Goal: Task Accomplishment & Management: Use online tool/utility

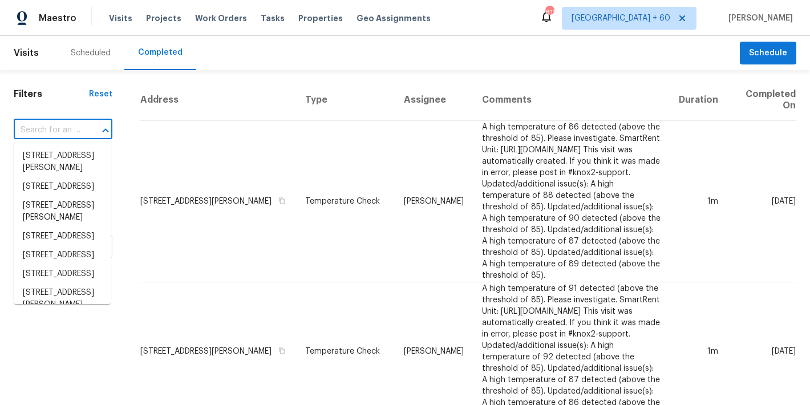
click at [58, 131] on input "text" at bounding box center [47, 130] width 67 height 18
paste input "270 Laurel Way, Covington, GA 30016"
type input "270 Laurel Way, Covington, GA 30016"
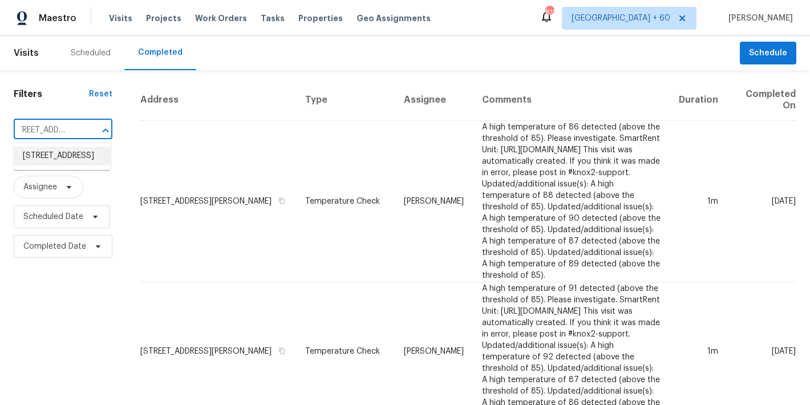
click at [58, 163] on li "270 Laurel Way, Covington, GA 30016" at bounding box center [62, 156] width 97 height 19
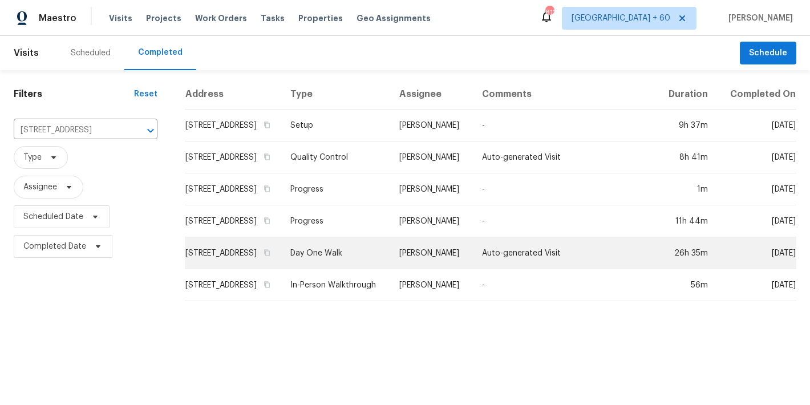
click at [198, 264] on td "270 Laurel Way, Covington, GA 30016" at bounding box center [233, 253] width 96 height 32
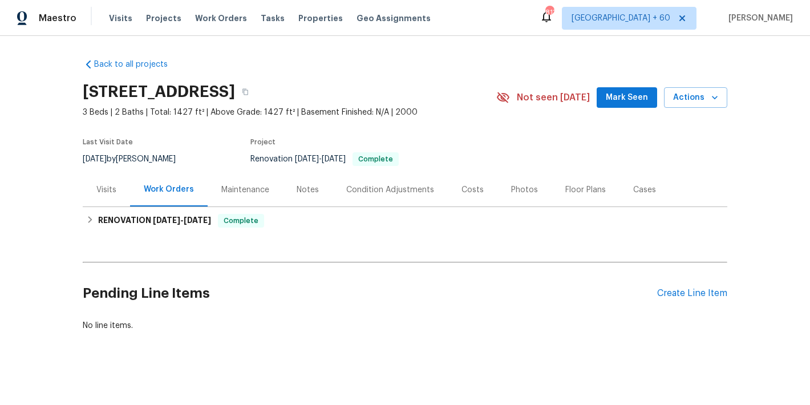
click at [618, 104] on span "Mark Seen" at bounding box center [627, 98] width 42 height 14
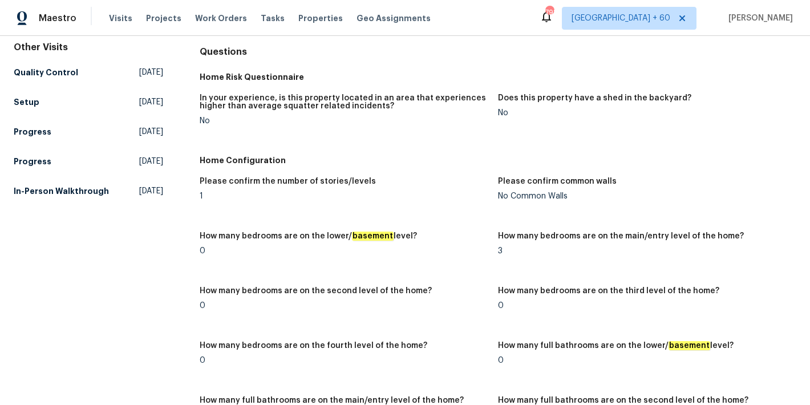
scroll to position [106, 0]
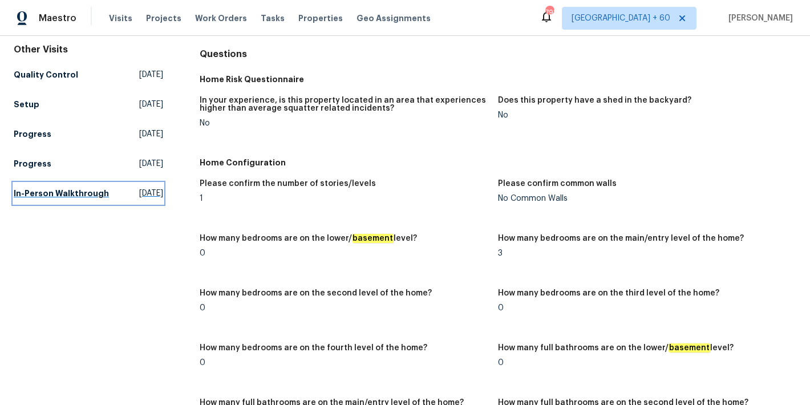
click at [26, 199] on h5 "In-Person Walkthrough" at bounding box center [61, 193] width 95 height 11
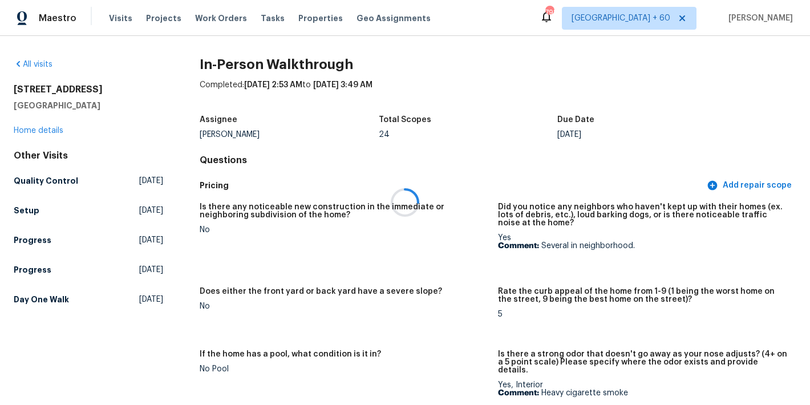
click at [464, 160] on div at bounding box center [405, 202] width 810 height 405
click at [29, 215] on h5 "Setup" at bounding box center [27, 210] width 26 height 11
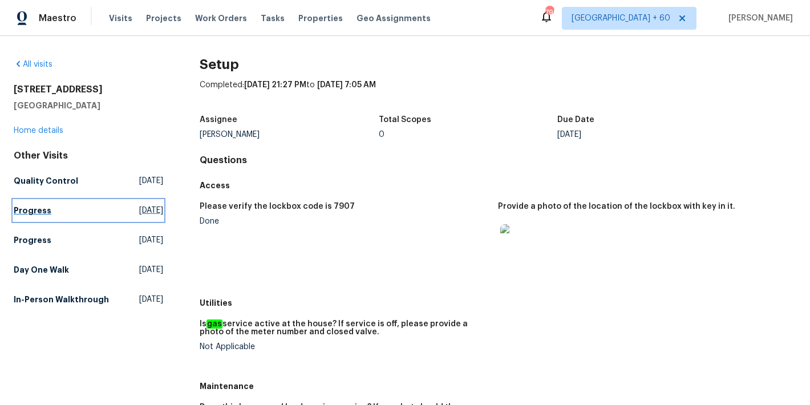
click at [27, 212] on h5 "Progress" at bounding box center [33, 210] width 38 height 11
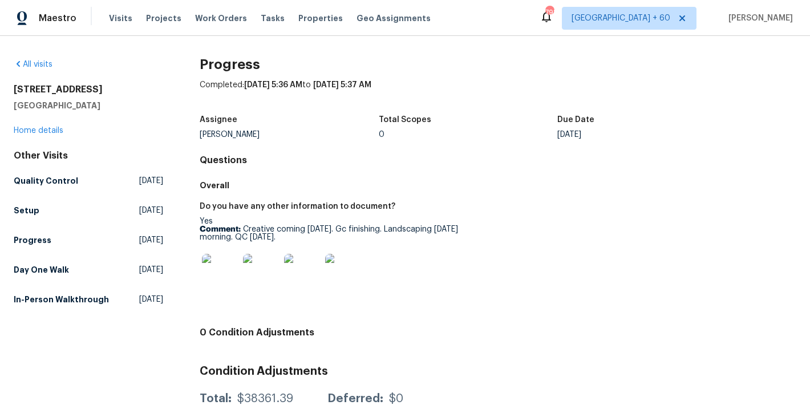
scroll to position [1, 0]
click at [49, 177] on h5 "Quality Control" at bounding box center [46, 179] width 64 height 11
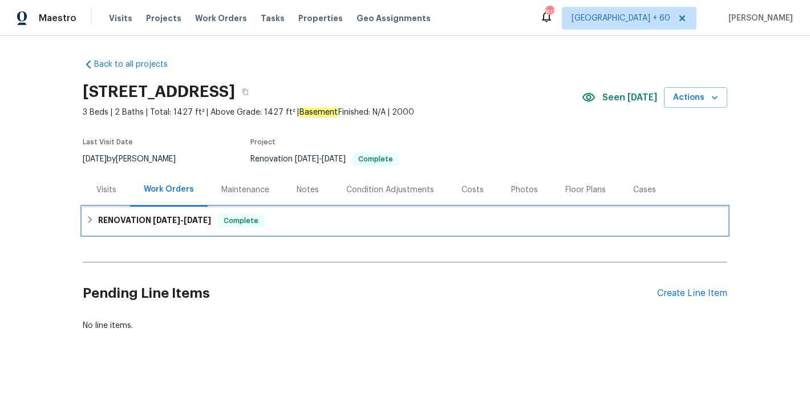
click at [177, 225] on h6 "RENOVATION 8/7/25 - 8/25/25" at bounding box center [154, 221] width 113 height 14
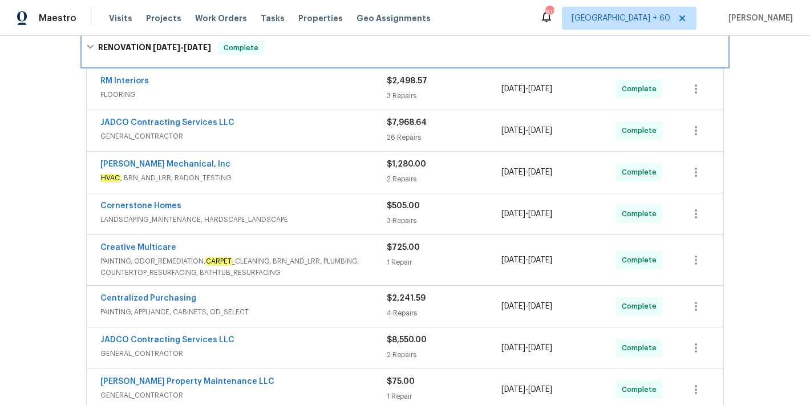
scroll to position [420, 0]
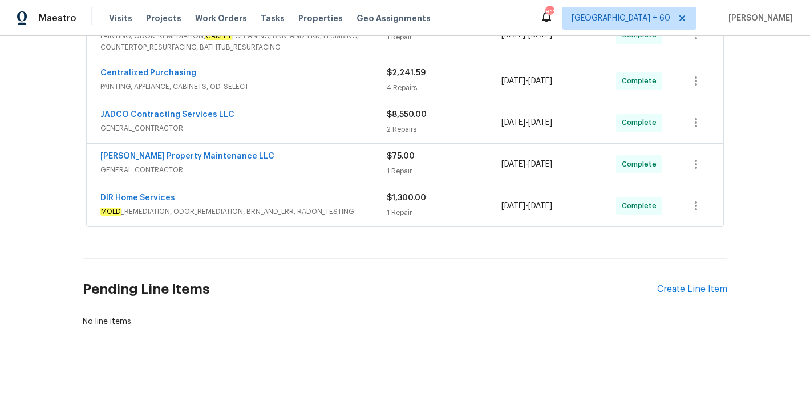
click at [356, 280] on h2 "Pending Line Items" at bounding box center [370, 289] width 574 height 53
click at [362, 194] on div "DIR Home Services" at bounding box center [243, 199] width 286 height 14
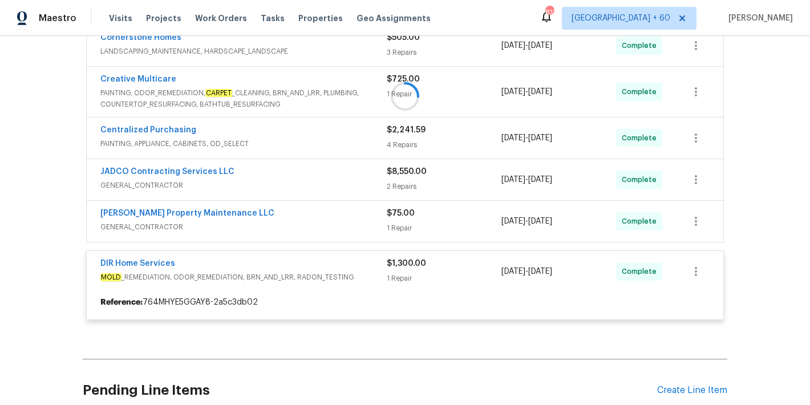
scroll to position [342, 0]
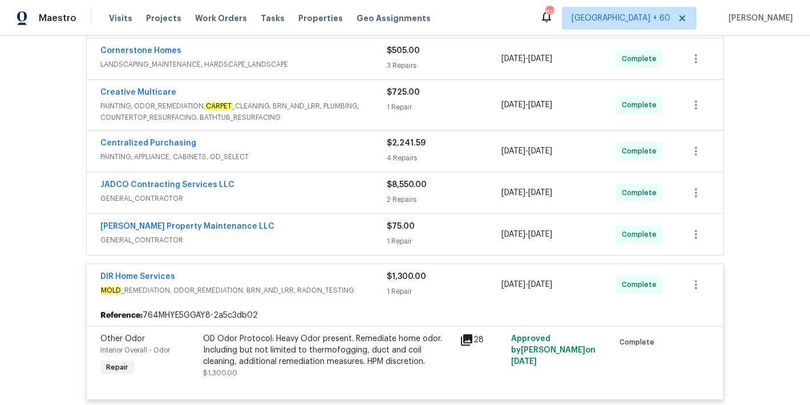
click at [357, 238] on span "GENERAL_CONTRACTOR" at bounding box center [243, 239] width 286 height 11
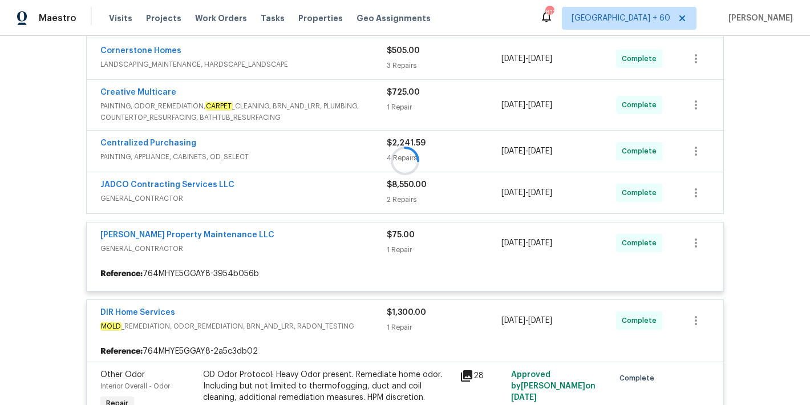
scroll to position [298, 0]
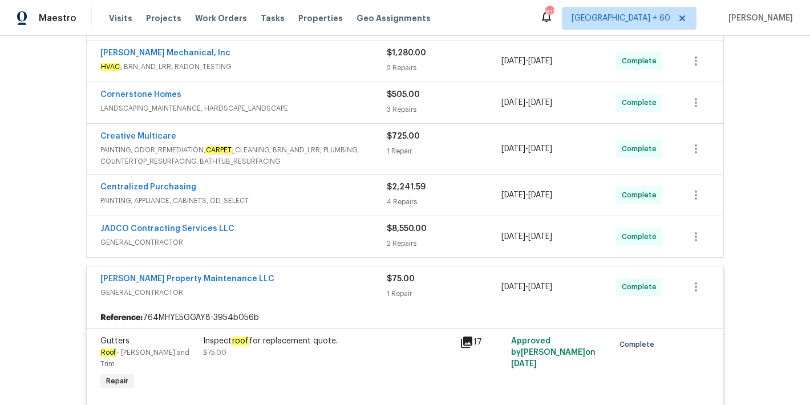
click at [360, 235] on div "JADCO Contracting Services LLC" at bounding box center [243, 230] width 286 height 14
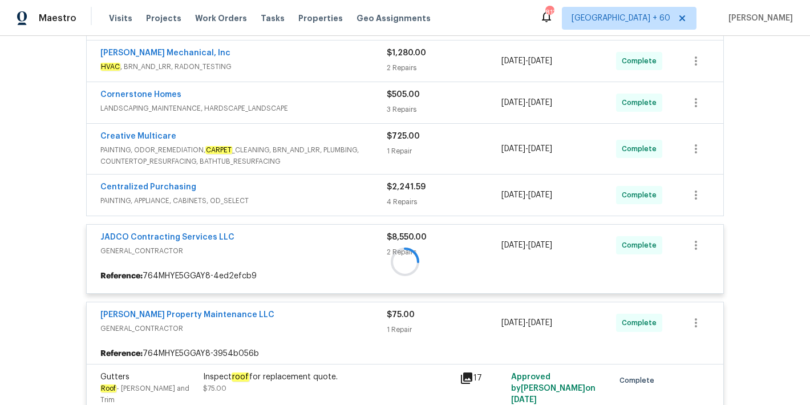
scroll to position [265, 0]
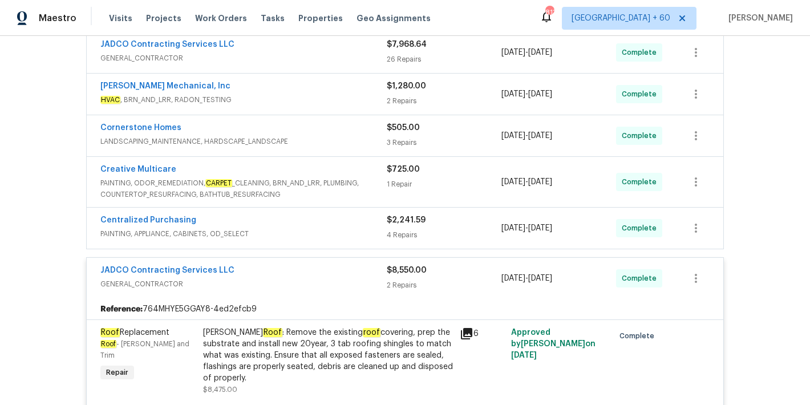
click at [369, 234] on span "PAINTING, APPLIANCE, CABINETS, OD_SELECT" at bounding box center [243, 233] width 286 height 11
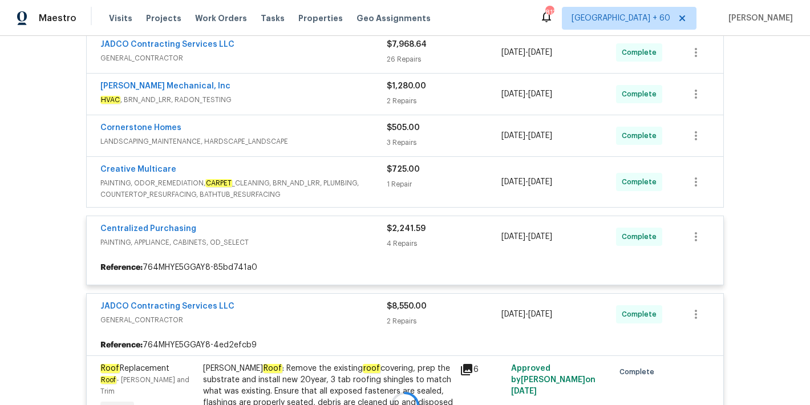
scroll to position [216, 0]
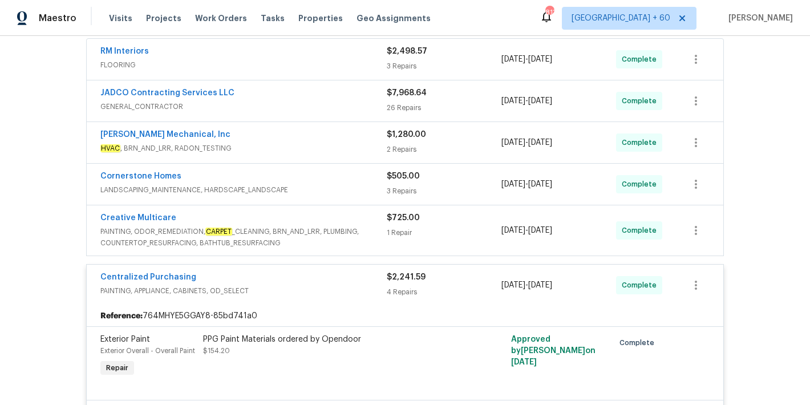
click at [372, 226] on span "PAINTING, ODOR_REMEDIATION, CARPET _CLEANING, BRN_AND_LRR, PLUMBING, COUNTERTOP…" at bounding box center [243, 237] width 286 height 23
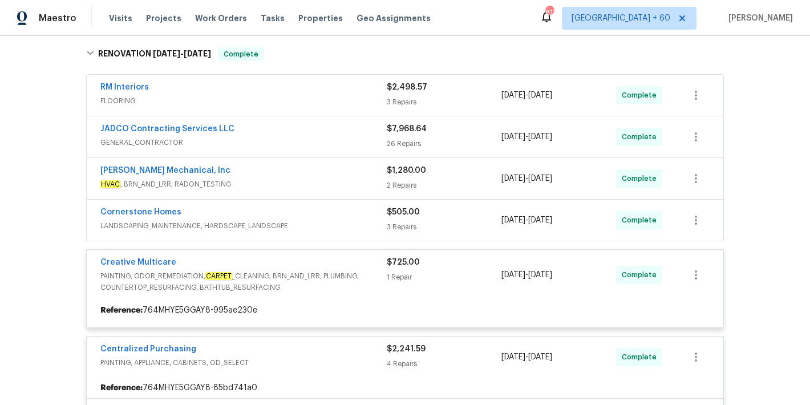
scroll to position [174, 0]
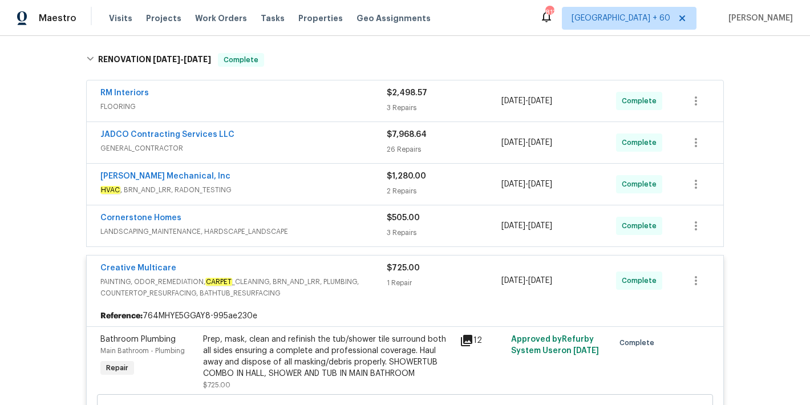
click at [368, 228] on span "LANDSCAPING_MAINTENANCE, HARDSCAPE_LANDSCAPE" at bounding box center [243, 231] width 286 height 11
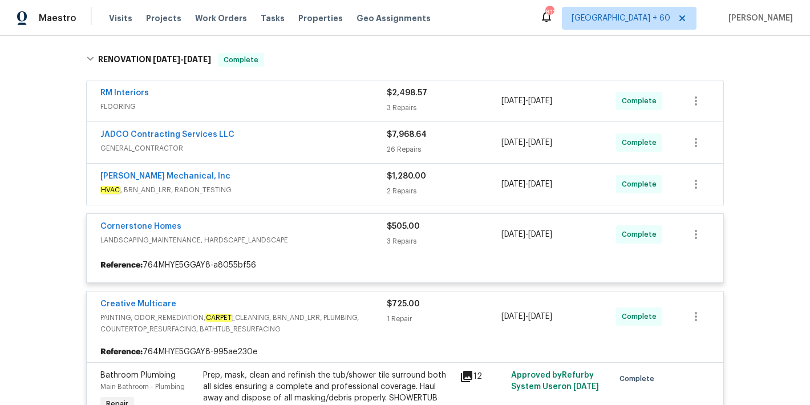
scroll to position [124, 0]
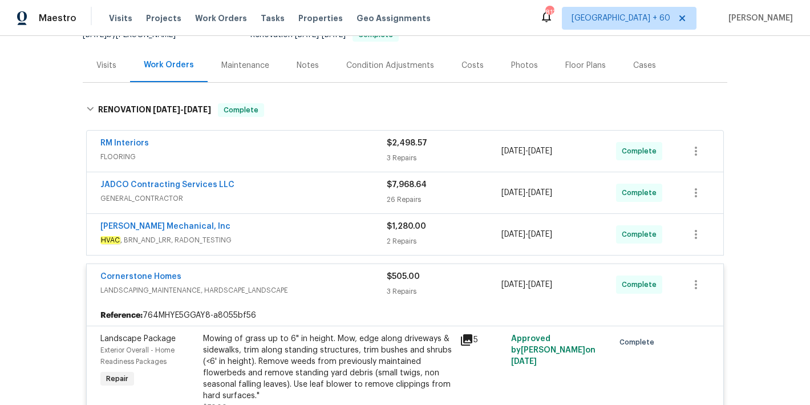
click at [375, 242] on span "HVAC , BRN_AND_LRR, RADON_TESTING" at bounding box center [243, 239] width 286 height 11
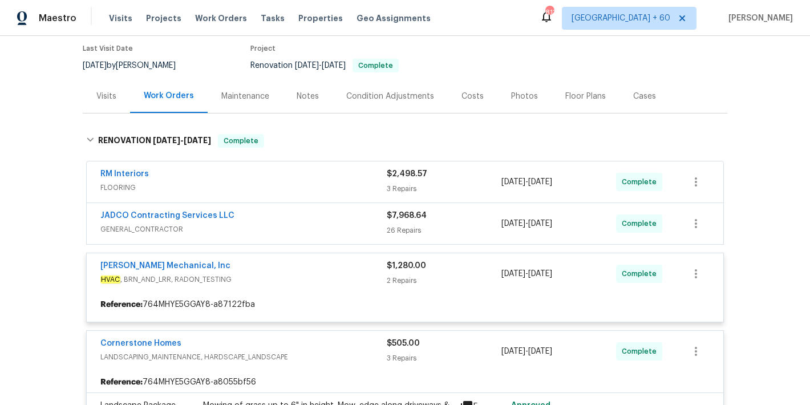
scroll to position [89, 0]
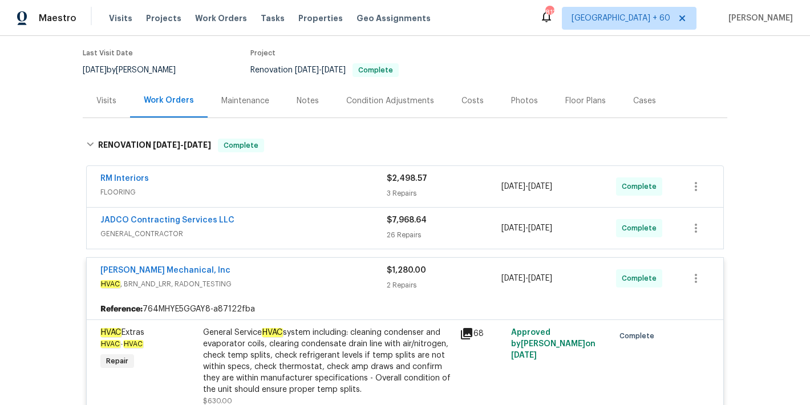
click at [362, 229] on span "GENERAL_CONTRACTOR" at bounding box center [243, 233] width 286 height 11
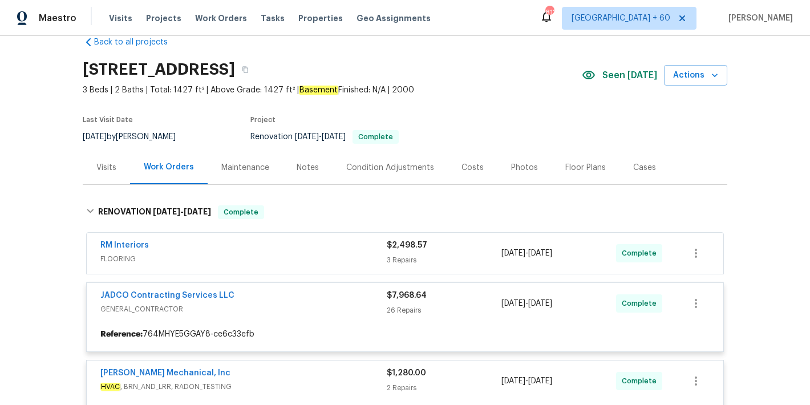
scroll to position [11, 0]
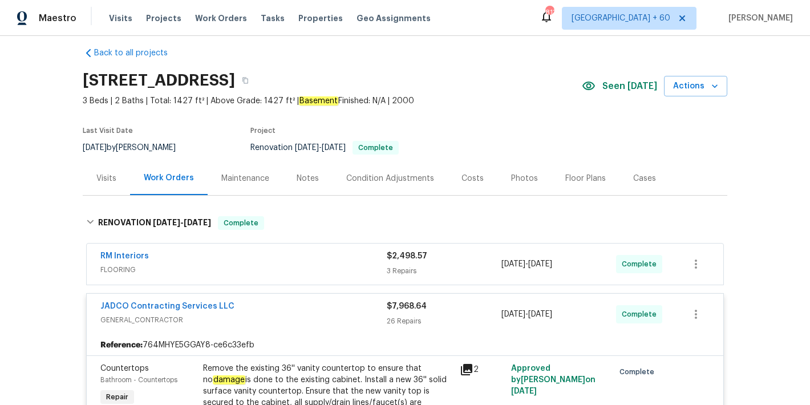
click at [355, 261] on div "RM Interiors" at bounding box center [243, 257] width 286 height 14
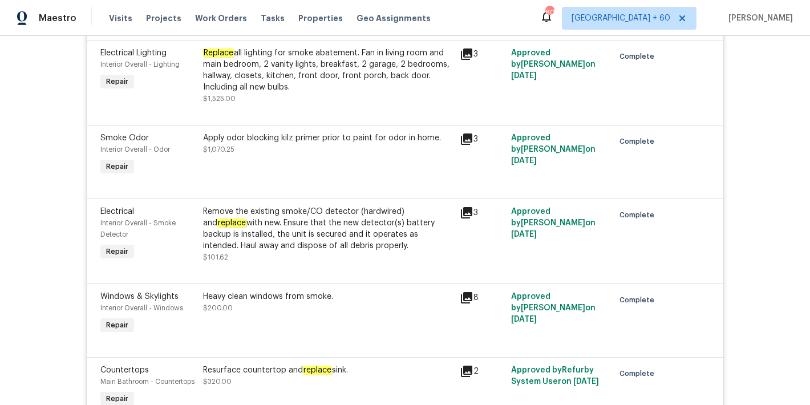
scroll to position [888, 0]
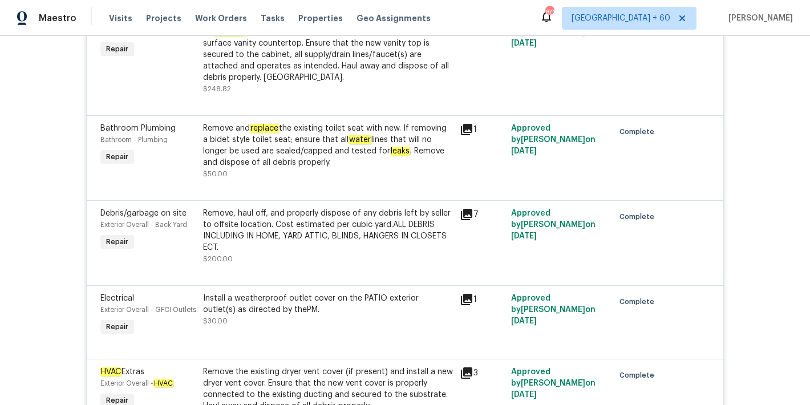
click at [744, 164] on div "Back to all projects 270 Laurel Way, Covington, GA 30016 3 Beds | 2 Baths | Tot…" at bounding box center [405, 220] width 810 height 369
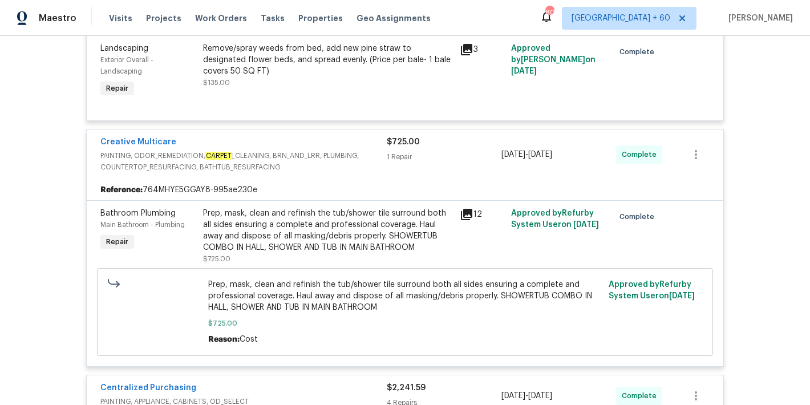
scroll to position [360, 0]
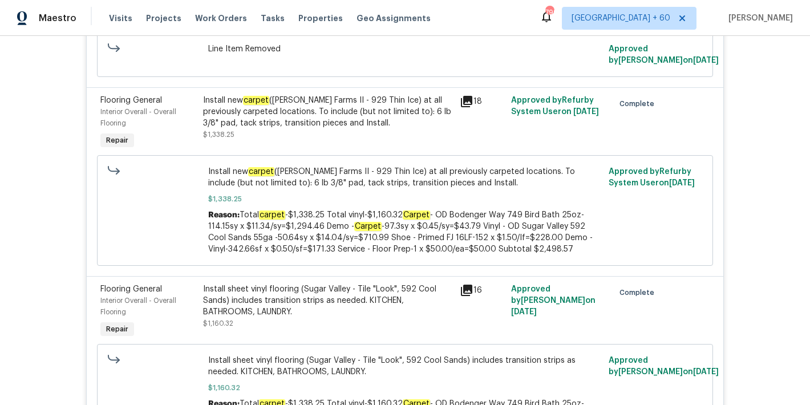
click at [774, 107] on div "Back to all projects 270 Laurel Way, Covington, GA 30016 3 Beds | 2 Baths | Tot…" at bounding box center [405, 220] width 810 height 369
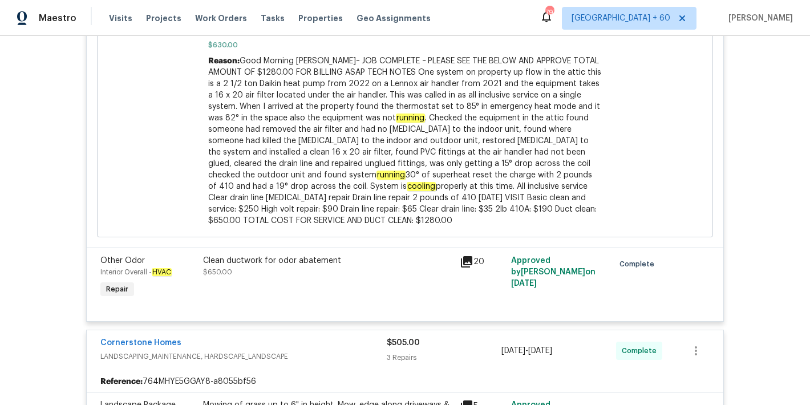
scroll to position [3636, 0]
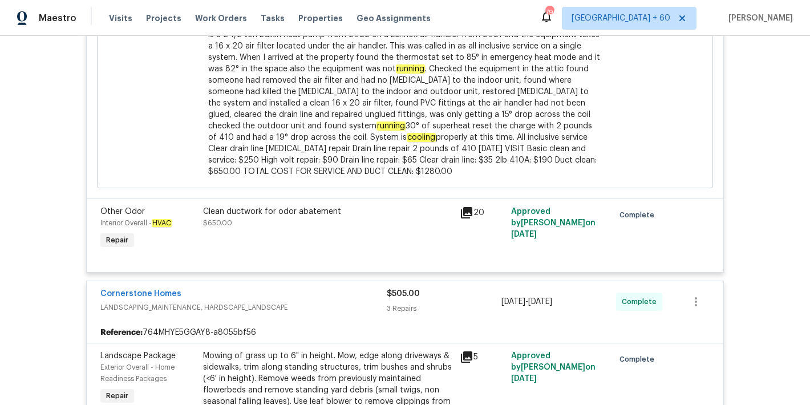
click at [130, 19] on div "Visits Projects Work Orders Tasks Properties Geo Assignments" at bounding box center [276, 18] width 335 height 23
click at [119, 18] on span "Visits" at bounding box center [120, 18] width 23 height 11
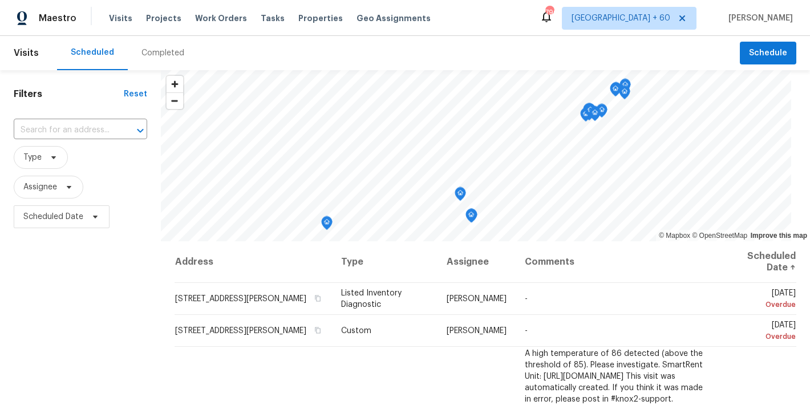
click at [167, 55] on div "Completed" at bounding box center [162, 52] width 43 height 11
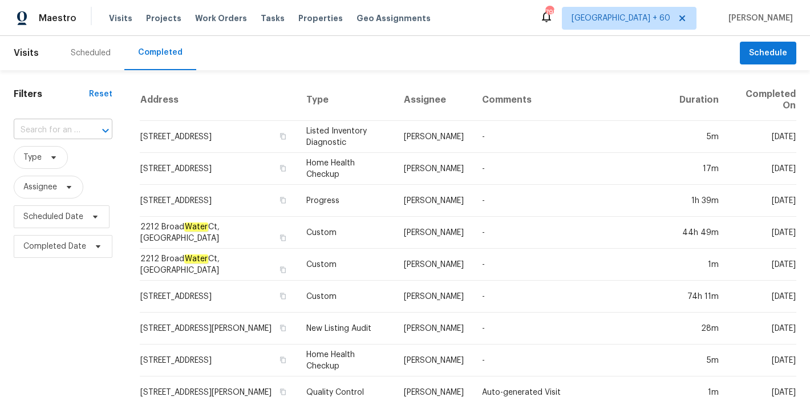
click at [48, 134] on input "text" at bounding box center [47, 130] width 67 height 18
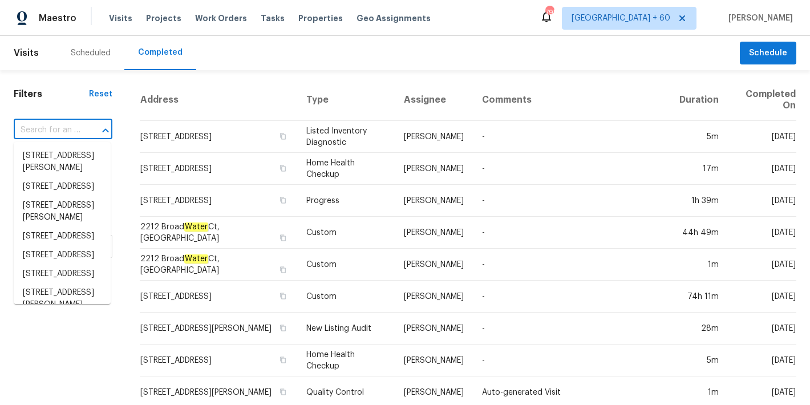
paste input "318 Kelly St SE, Atlanta, GA 30312"
type input "318 Kelly St SE, Atlanta, GA 30312"
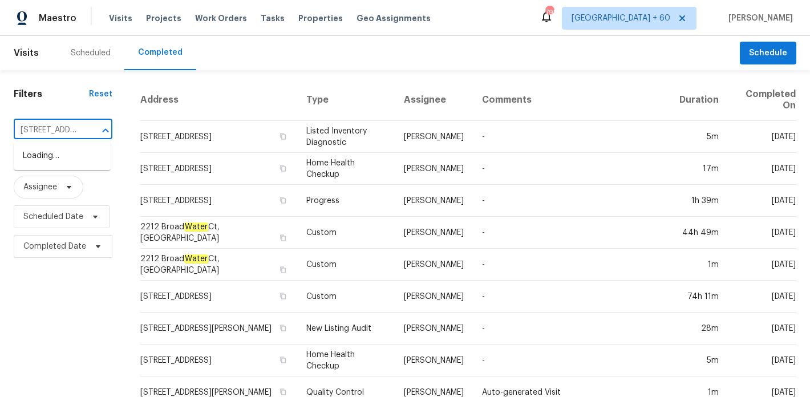
scroll to position [0, 67]
click at [56, 168] on li "318 Kelly St SE, Atlanta, GA 30312" at bounding box center [62, 162] width 97 height 31
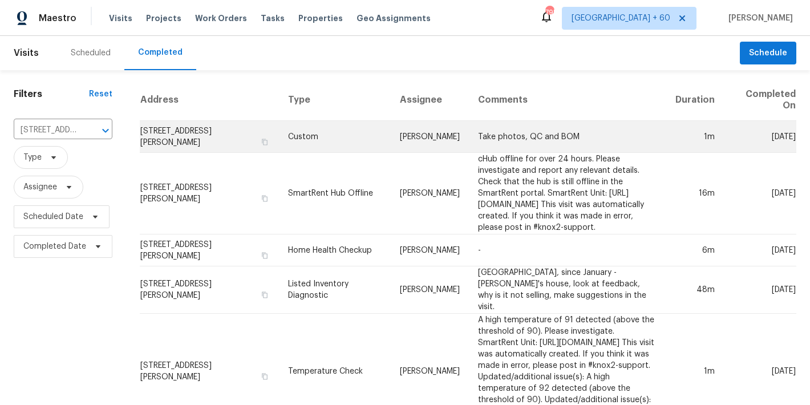
click at [163, 132] on td "318 Kelly St SE, Atlanta, GA 30312" at bounding box center [209, 137] width 139 height 32
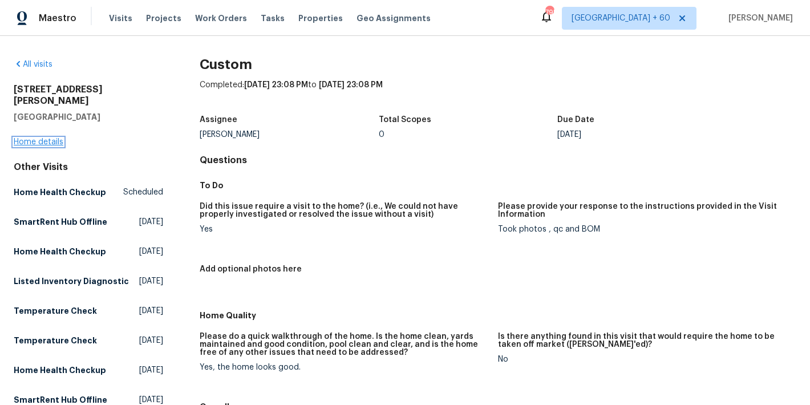
click at [38, 138] on link "Home details" at bounding box center [39, 142] width 50 height 8
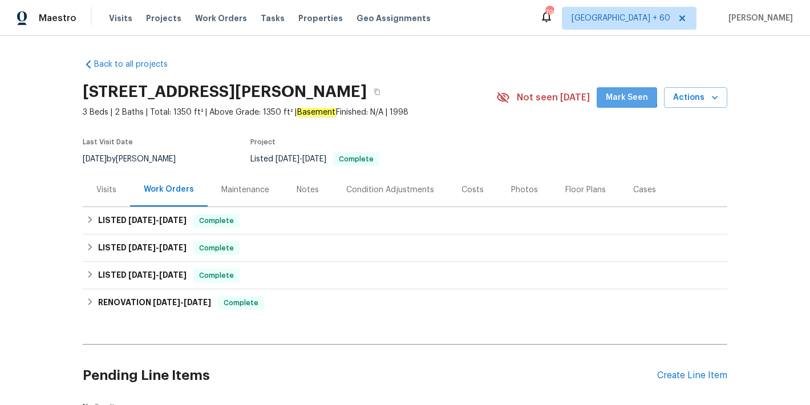
click at [620, 96] on span "Mark Seen" at bounding box center [627, 98] width 42 height 14
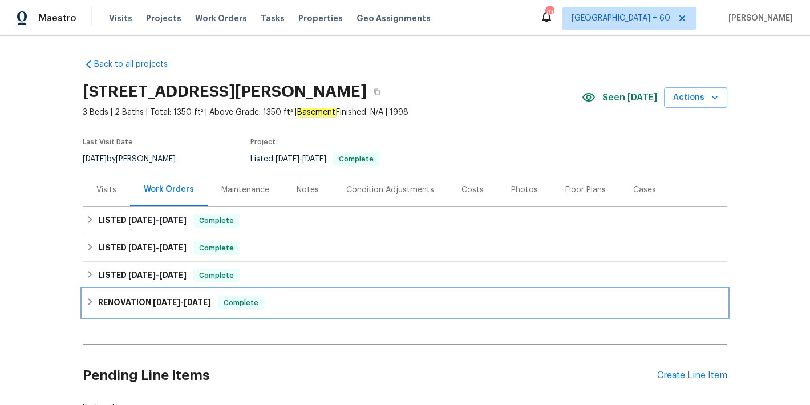
click at [192, 299] on span "2/28/25" at bounding box center [197, 302] width 27 height 8
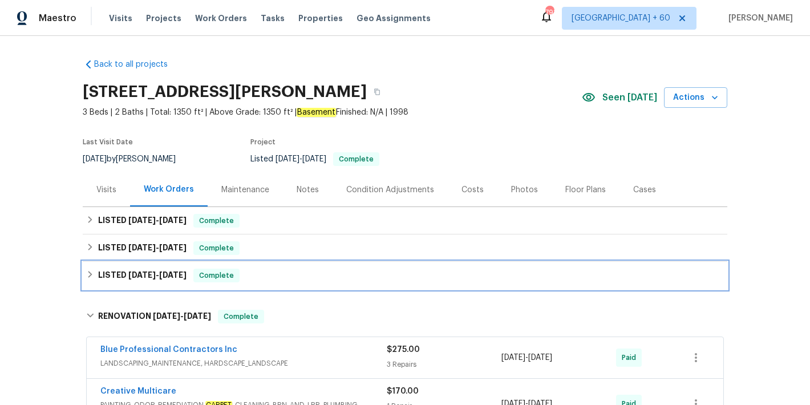
click at [181, 277] on span "2/24/25" at bounding box center [172, 275] width 27 height 8
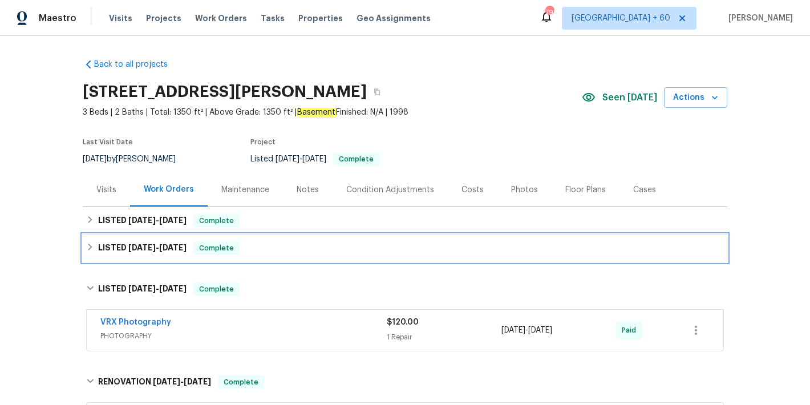
click at [178, 247] on span "5/23/25" at bounding box center [172, 247] width 27 height 8
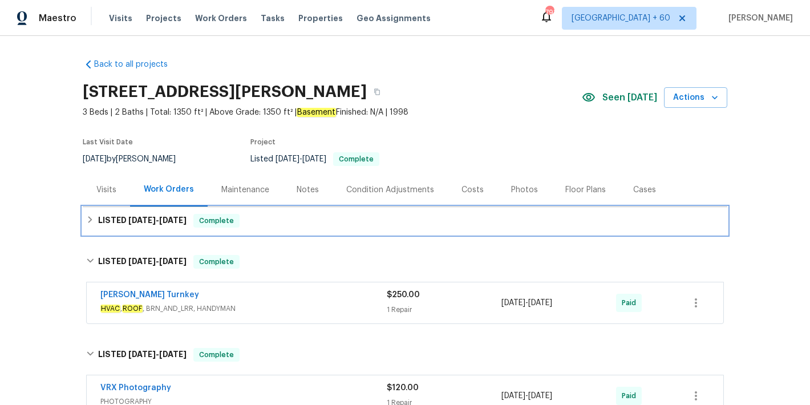
click at [248, 228] on div "LISTED 7/30/25 - 8/8/25 Complete" at bounding box center [405, 220] width 644 height 27
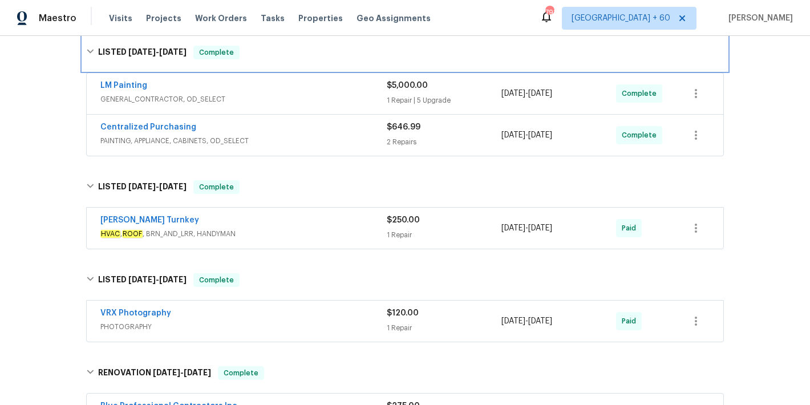
scroll to position [170, 0]
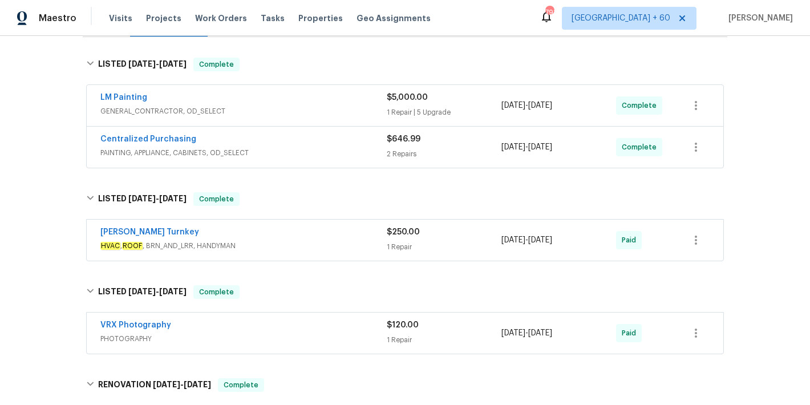
click at [347, 142] on div "Centralized Purchasing" at bounding box center [243, 140] width 286 height 14
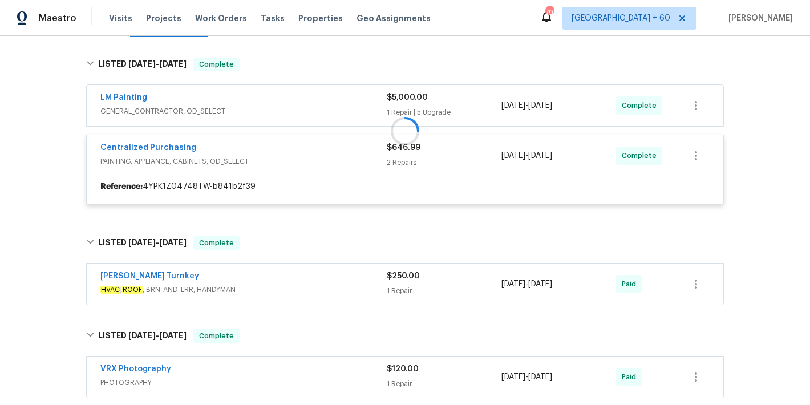
scroll to position [135, 0]
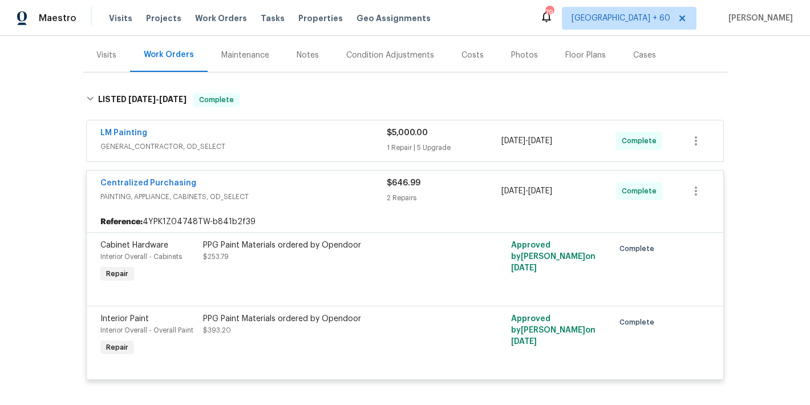
click at [359, 138] on div "LM Painting" at bounding box center [243, 134] width 286 height 14
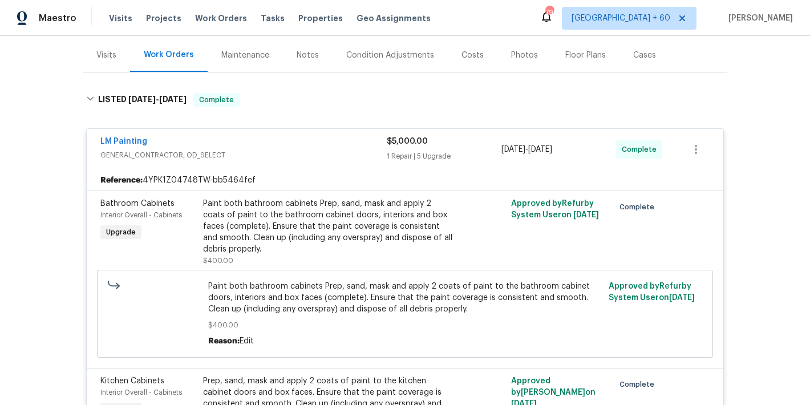
click at [782, 147] on div "Back to all projects 318 Kelly St SE, Atlanta, GA 30312 3 Beds | 2 Baths | Tota…" at bounding box center [405, 220] width 810 height 369
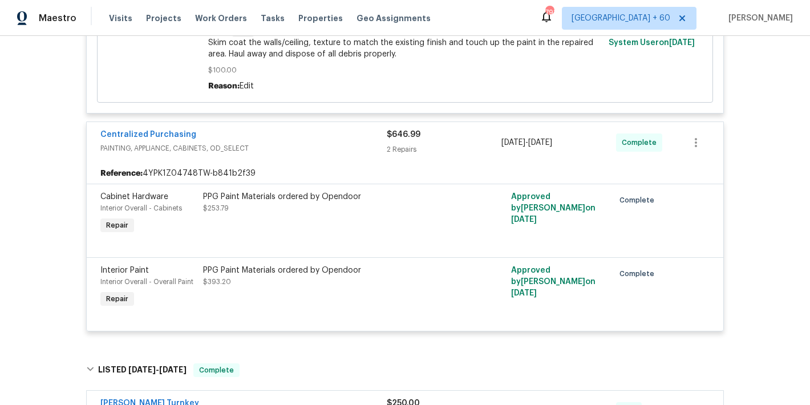
scroll to position [1320, 0]
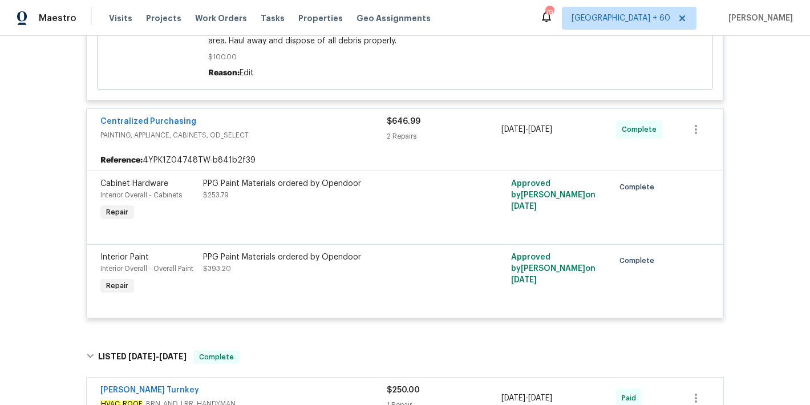
click at [754, 177] on div "Back to all projects 318 Kelly St SE, Atlanta, GA 30312 3 Beds | 2 Baths | Tota…" at bounding box center [405, 220] width 810 height 369
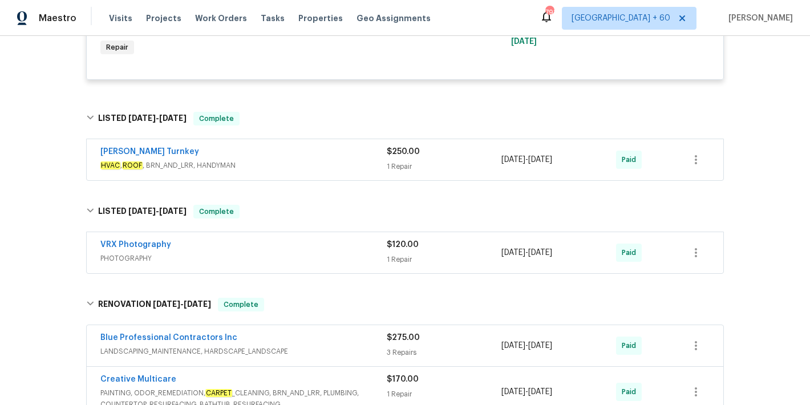
scroll to position [1561, 0]
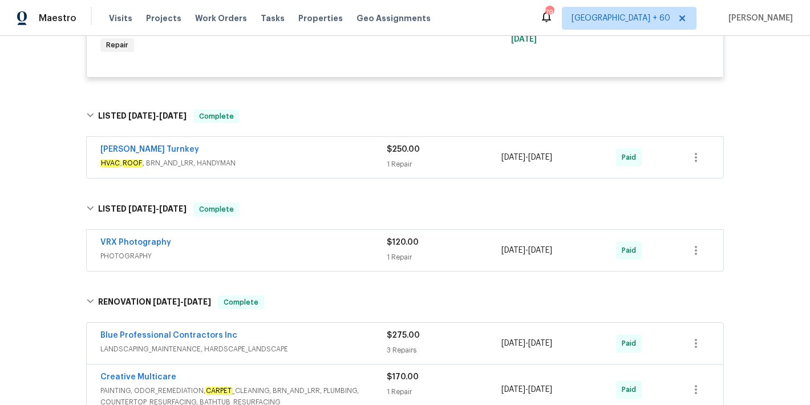
click at [334, 157] on div "Davis Turnkey" at bounding box center [243, 151] width 286 height 14
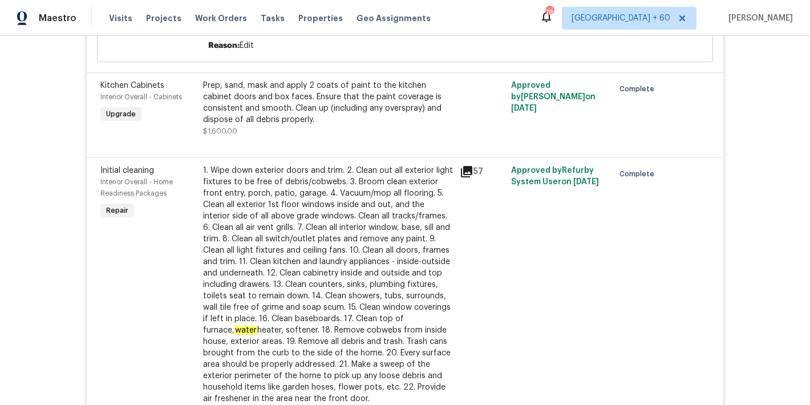
scroll to position [0, 0]
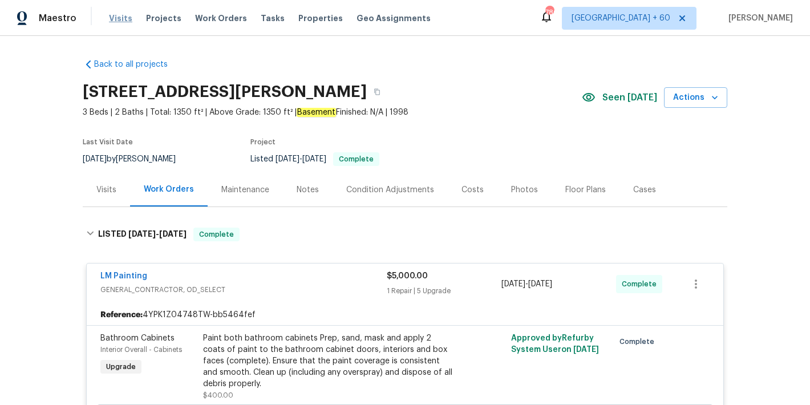
click at [117, 15] on span "Visits" at bounding box center [120, 18] width 23 height 11
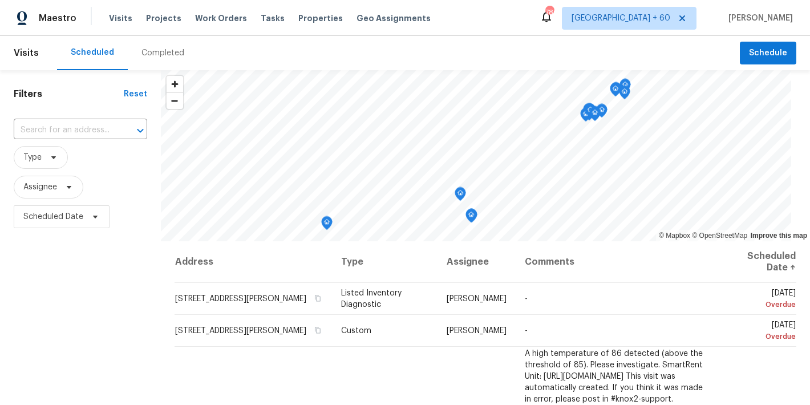
click at [156, 56] on div "Completed" at bounding box center [162, 52] width 43 height 11
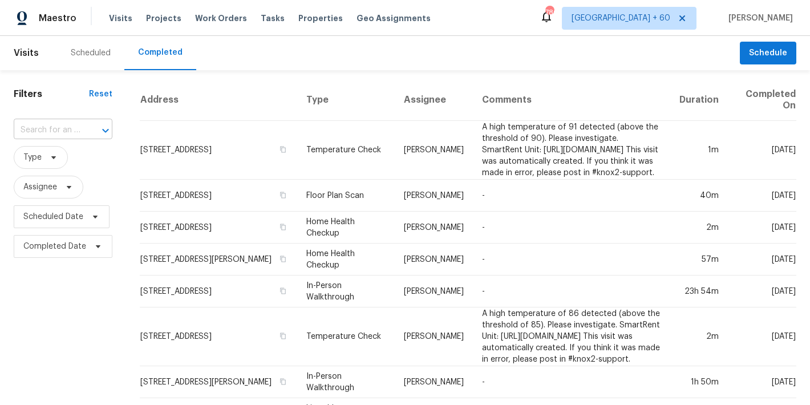
click at [50, 129] on input "text" at bounding box center [47, 130] width 67 height 18
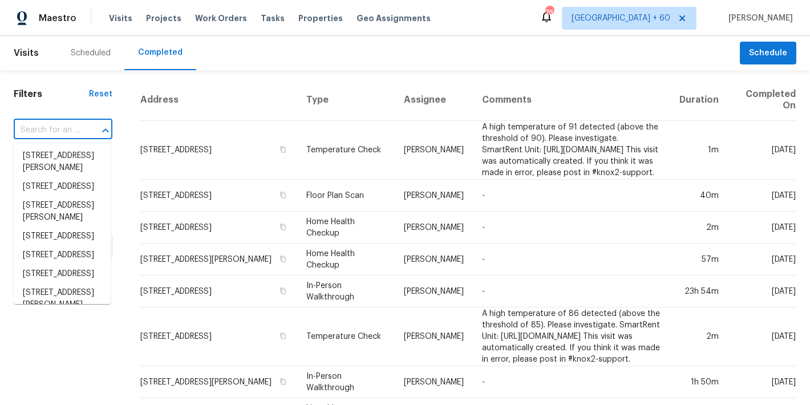
paste input "4024 Waldrop Hills Dr Decatur, GA 30034"
type input "4024 Waldrop Hills Dr Decatur, GA 30034"
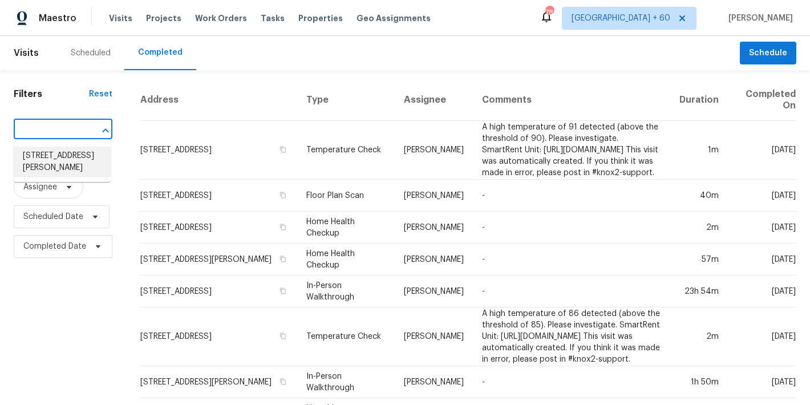
click at [63, 157] on li "4024 Waldrop Hills Dr, Decatur, GA 30034" at bounding box center [62, 162] width 97 height 31
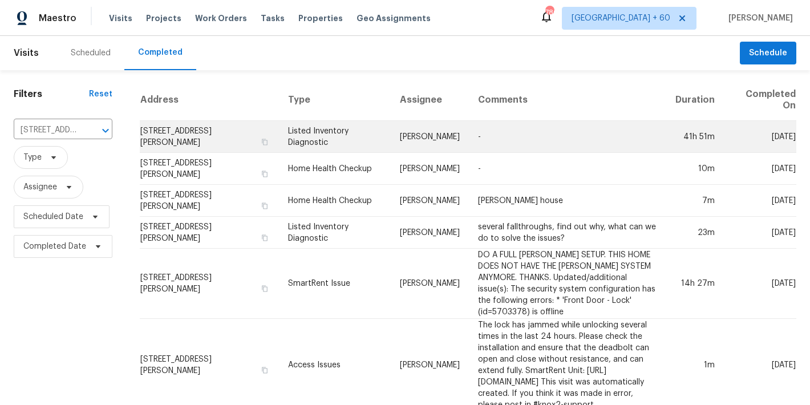
click at [189, 141] on td "4024 Waldrop Hills Dr, Decatur, GA 30034" at bounding box center [209, 137] width 139 height 32
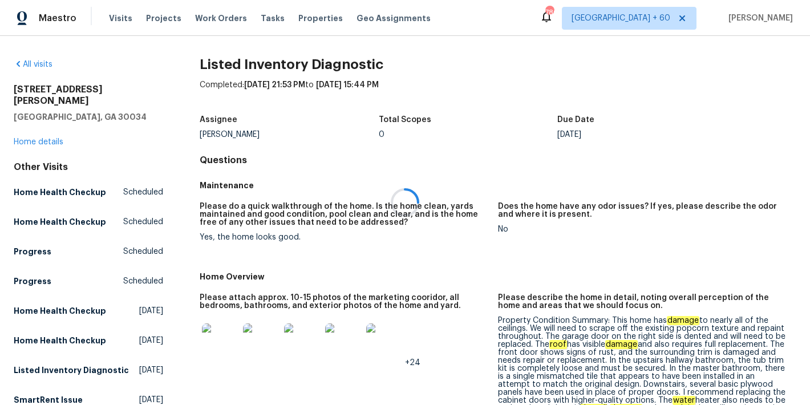
click at [27, 132] on div at bounding box center [405, 202] width 810 height 405
click at [27, 138] on link "Home details" at bounding box center [39, 142] width 50 height 8
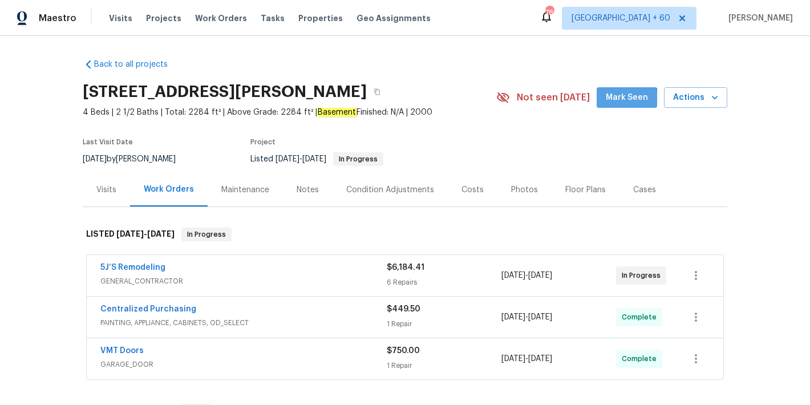
click at [623, 100] on span "Mark Seen" at bounding box center [627, 98] width 42 height 14
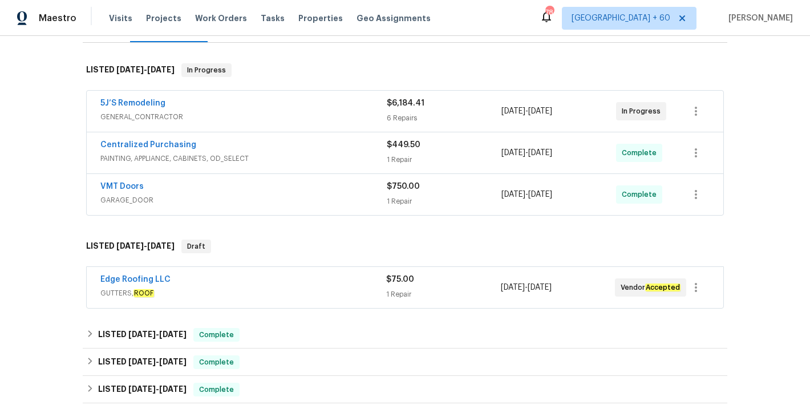
scroll to position [266, 0]
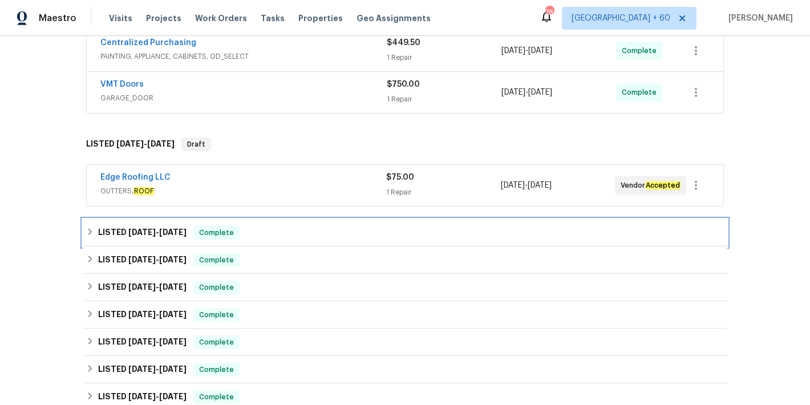
click at [285, 239] on div "LISTED 7/29/25 - 8/4/25 Complete" at bounding box center [405, 232] width 644 height 27
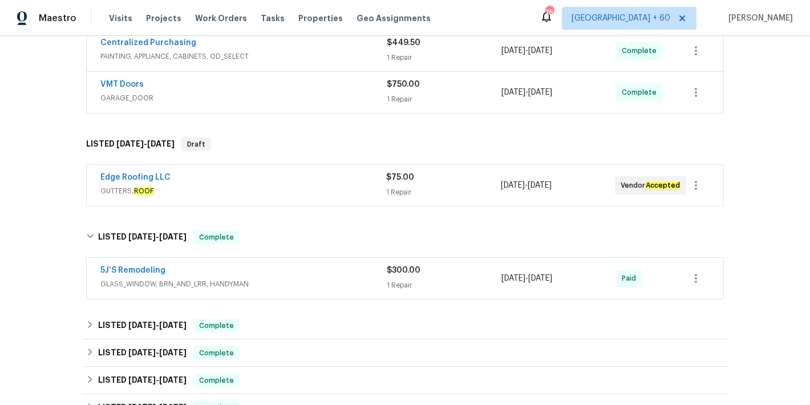
click at [326, 282] on span "GLASS_WINDOW, BRN_AND_LRR, HANDYMAN" at bounding box center [243, 283] width 286 height 11
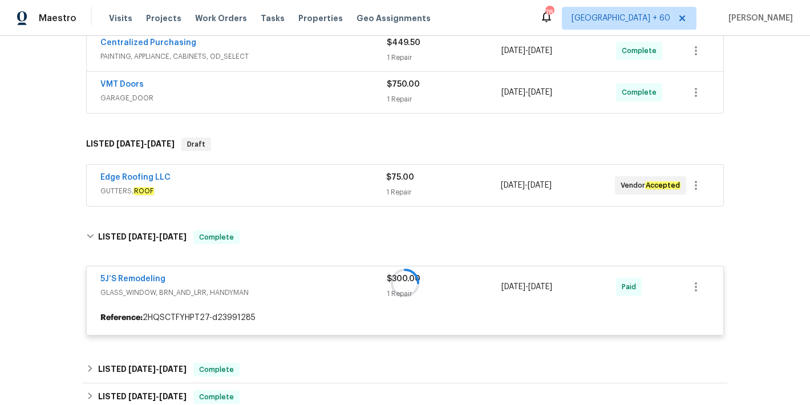
scroll to position [233, 0]
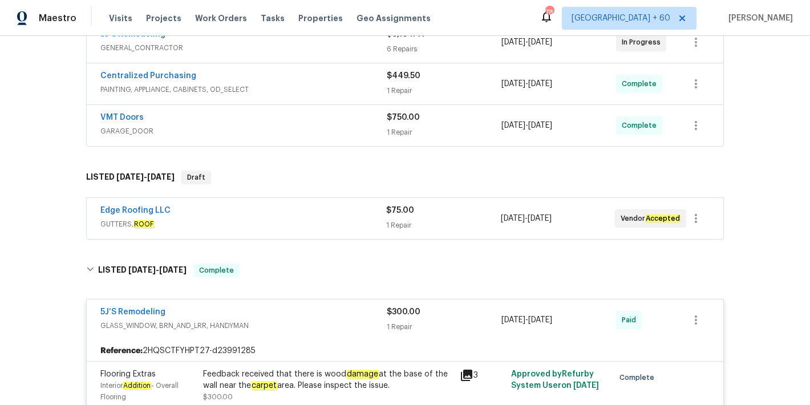
click at [320, 218] on span "GUTTERS, ROOF" at bounding box center [243, 223] width 286 height 11
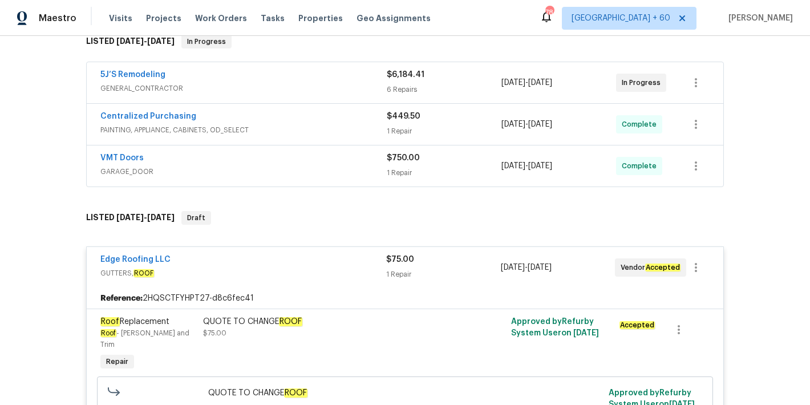
scroll to position [184, 0]
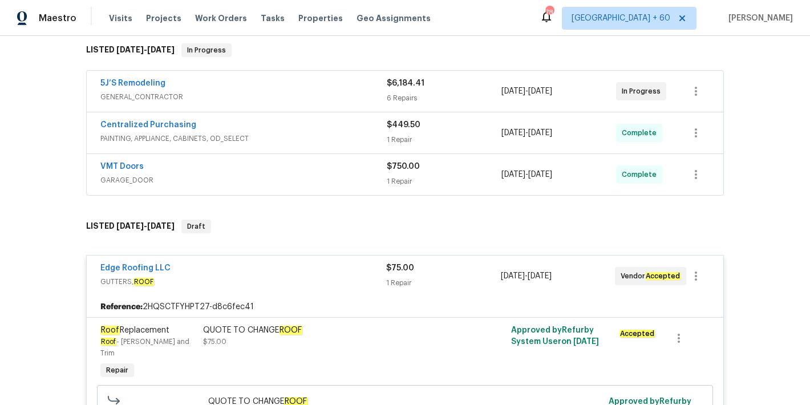
click at [358, 173] on div "VMT Doors" at bounding box center [243, 168] width 286 height 14
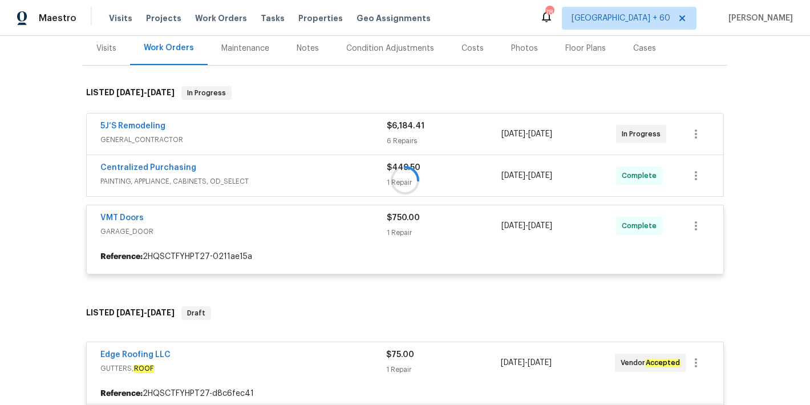
scroll to position [134, 0]
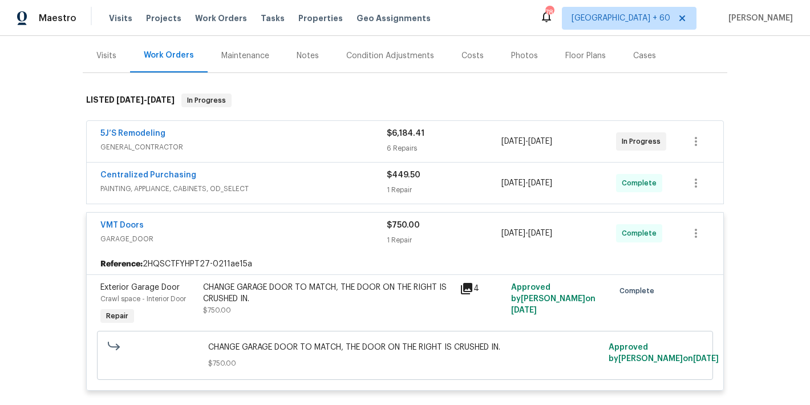
click at [354, 183] on span "PAINTING, APPLIANCE, CABINETS, OD_SELECT" at bounding box center [243, 188] width 286 height 11
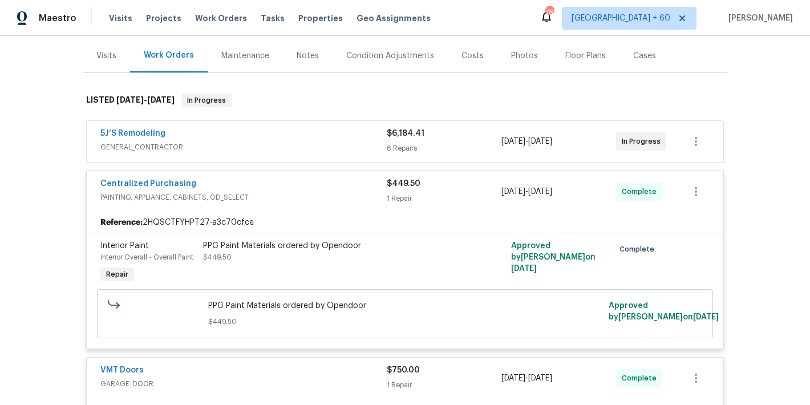
click at [357, 142] on span "GENERAL_CONTRACTOR" at bounding box center [243, 146] width 286 height 11
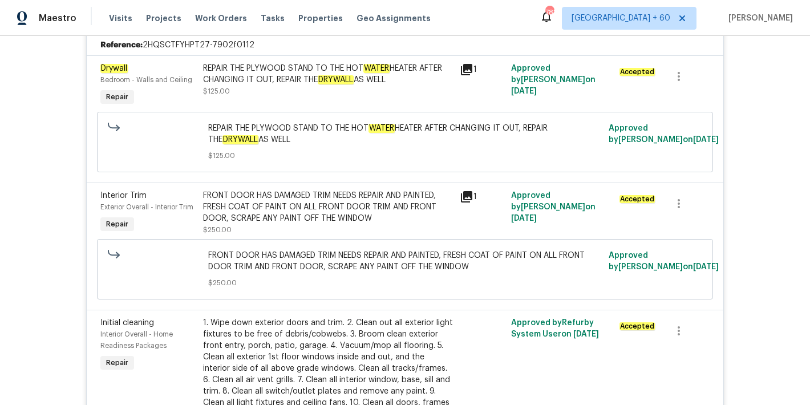
scroll to position [0, 0]
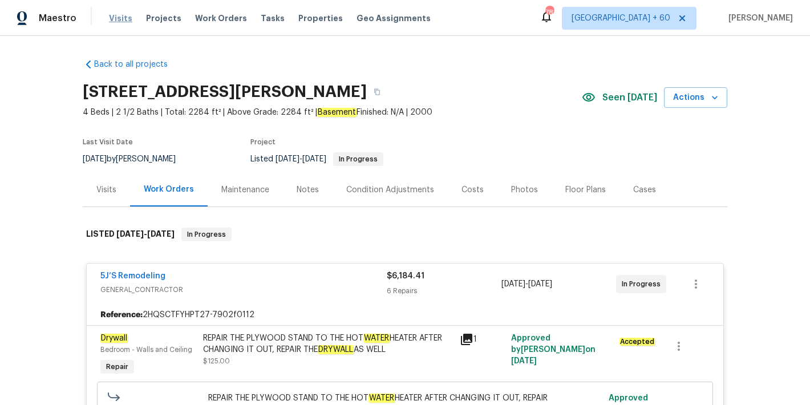
click at [109, 21] on span "Visits" at bounding box center [120, 18] width 23 height 11
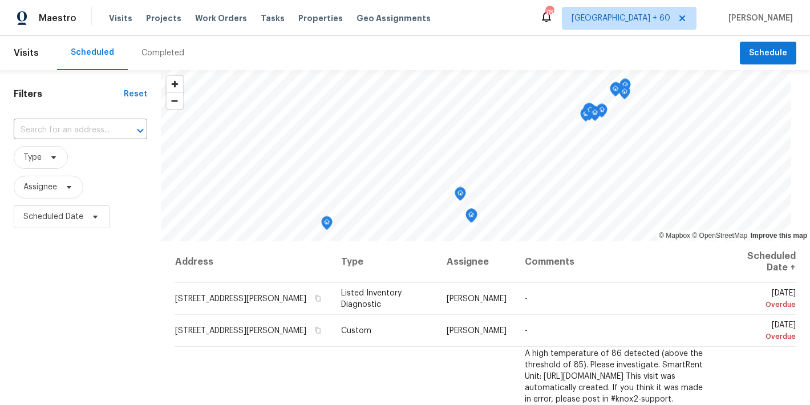
click at [157, 51] on div "Completed" at bounding box center [162, 52] width 43 height 11
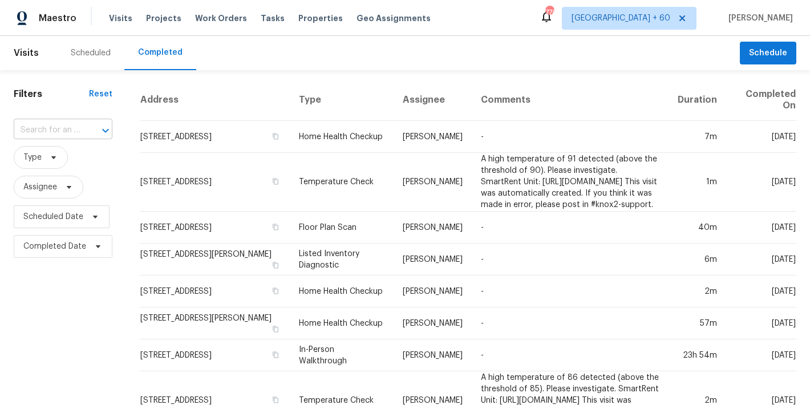
click at [65, 128] on input "text" at bounding box center [47, 130] width 67 height 18
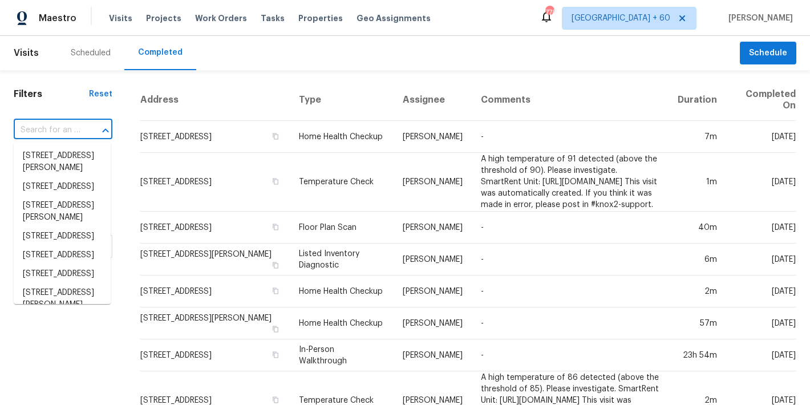
paste input "4024 Waldrop Hills Dr, Decatur, GA 30034"
type input "4024 Waldrop Hills Dr, Decatur, GA 30034"
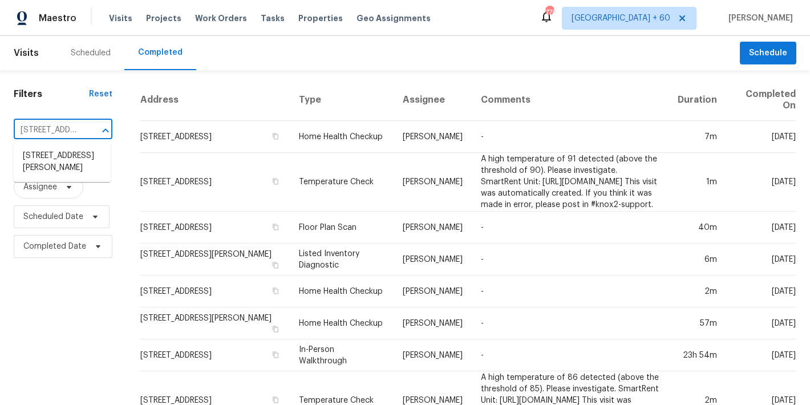
scroll to position [0, 99]
click at [46, 174] on li "4024 Waldrop Hills Dr, Decatur, GA 30034" at bounding box center [62, 162] width 97 height 31
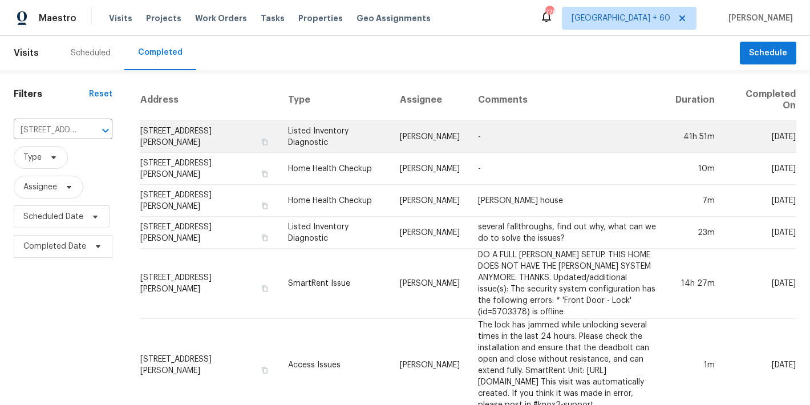
click at [155, 135] on td "4024 Waldrop Hills Dr, Decatur, GA 30034" at bounding box center [209, 137] width 139 height 32
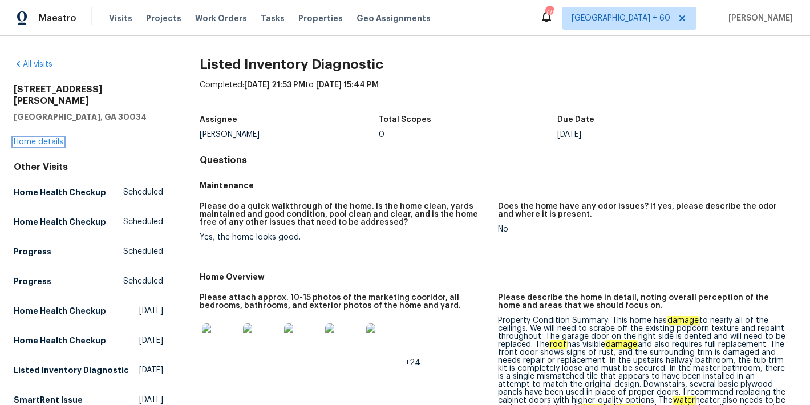
click at [26, 138] on link "Home details" at bounding box center [39, 142] width 50 height 8
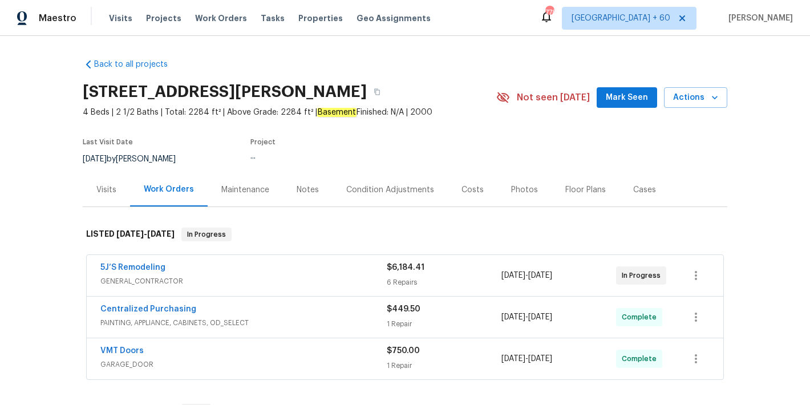
click at [622, 100] on span "Mark Seen" at bounding box center [627, 98] width 42 height 14
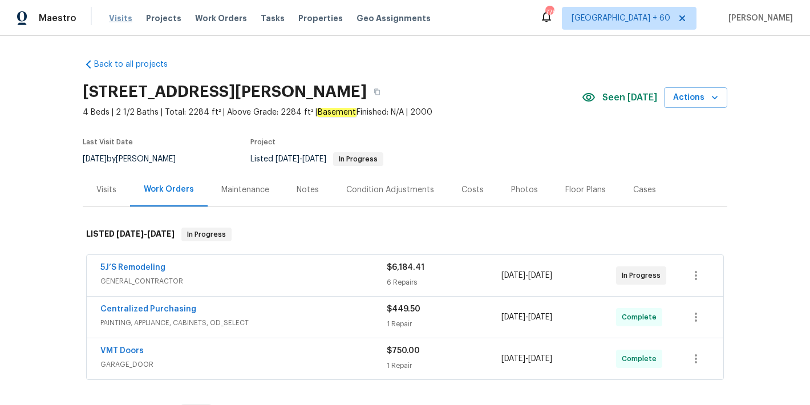
click at [112, 15] on span "Visits" at bounding box center [120, 18] width 23 height 11
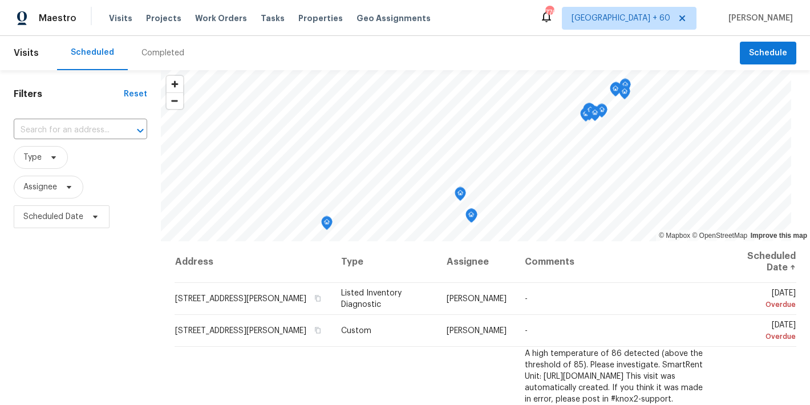
click at [152, 55] on div "Completed" at bounding box center [162, 52] width 43 height 11
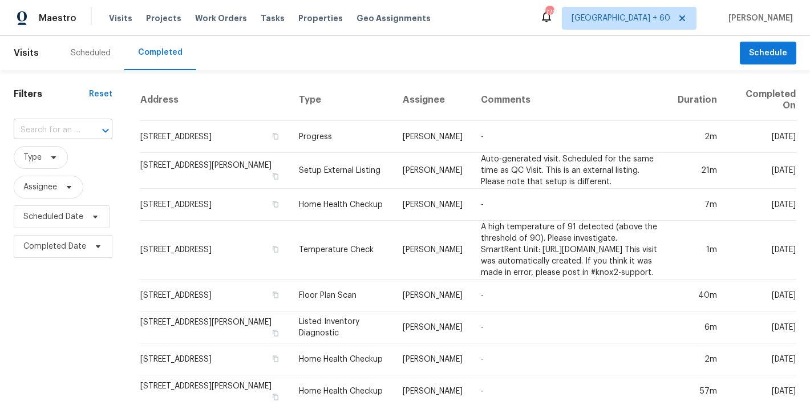
click at [56, 125] on input "text" at bounding box center [47, 130] width 67 height 18
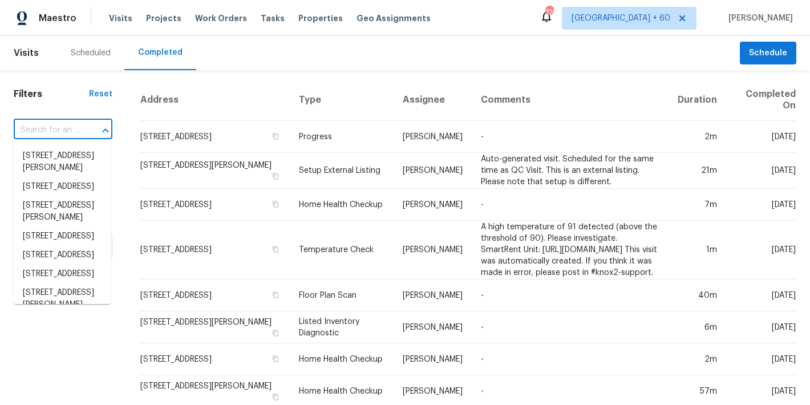
paste input "819 Bermuda Run Woodstock, GA 30189"
type input "819 Bermuda Run Woodstock, GA 30189"
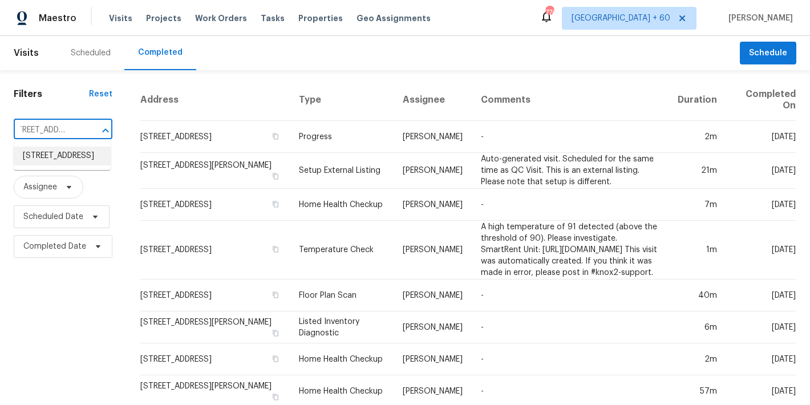
click at [44, 164] on li "819 Bermuda Run, Woodstock, GA 30189" at bounding box center [62, 156] width 97 height 19
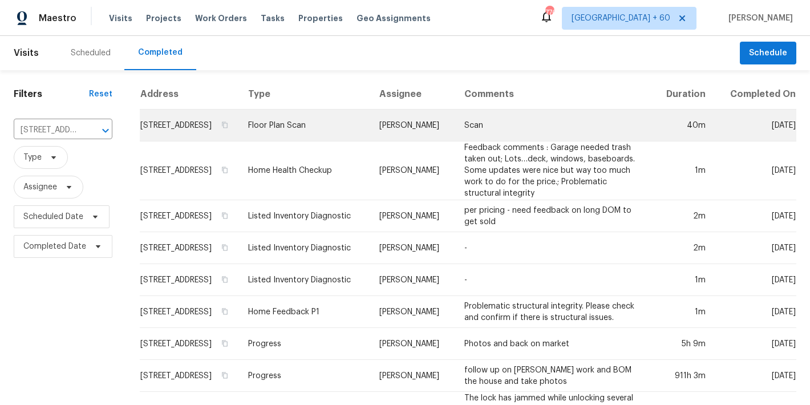
click at [149, 140] on td "819 Bermuda Run, Woodstock, GA 30189" at bounding box center [189, 125] width 99 height 32
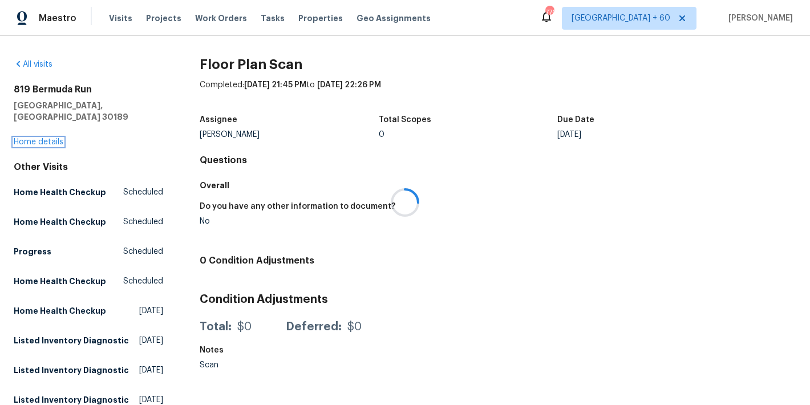
click at [26, 138] on link "Home details" at bounding box center [39, 142] width 50 height 8
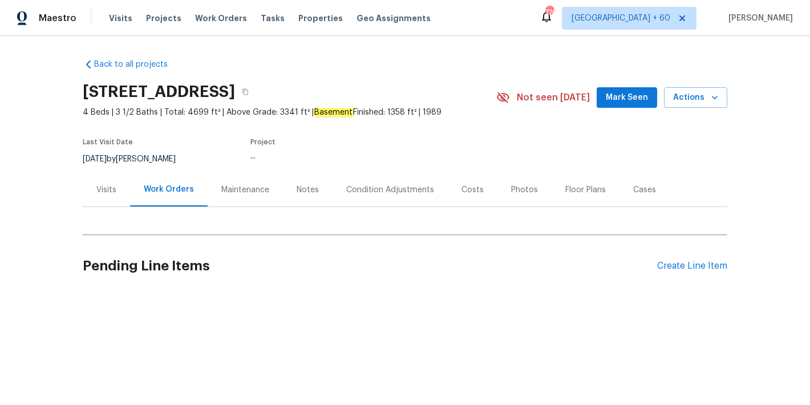
click at [610, 96] on span "Mark Seen" at bounding box center [627, 98] width 42 height 14
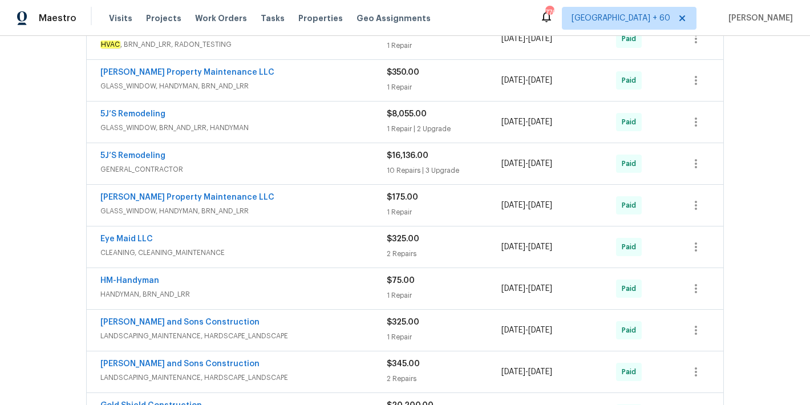
scroll to position [651, 0]
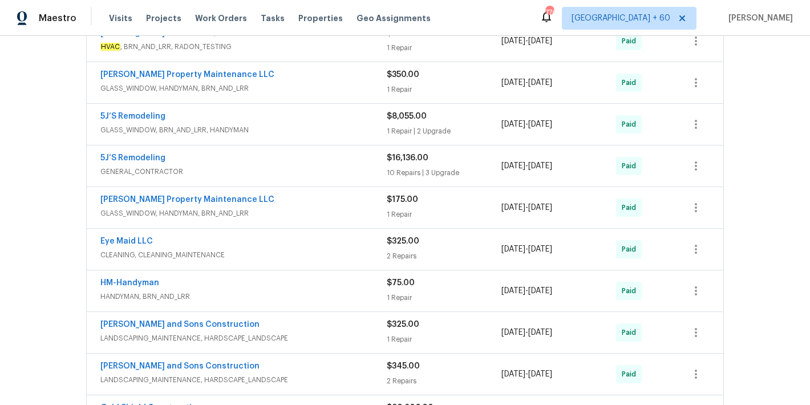
click at [332, 215] on span "GLASS_WINDOW, HANDYMAN, BRN_AND_LRR" at bounding box center [243, 213] width 286 height 11
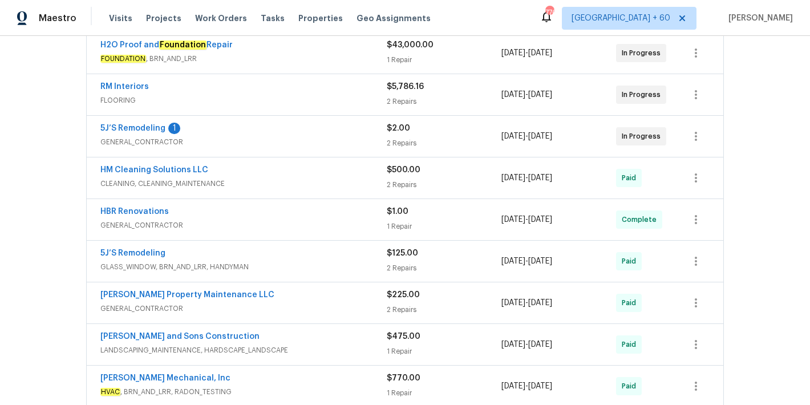
scroll to position [220, 0]
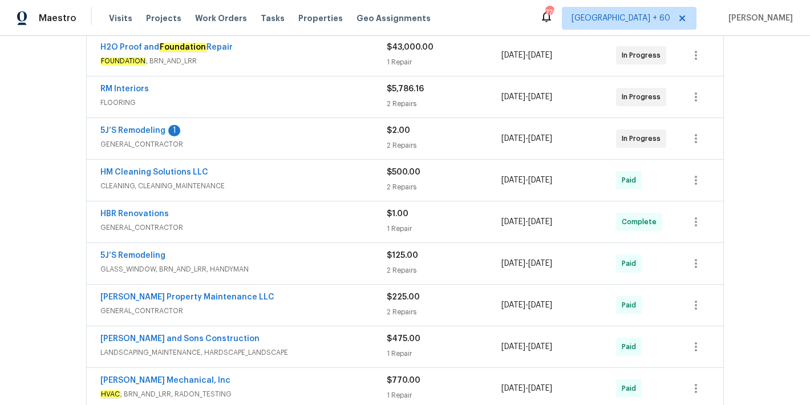
click at [310, 231] on span "GENERAL_CONTRACTOR" at bounding box center [243, 227] width 286 height 11
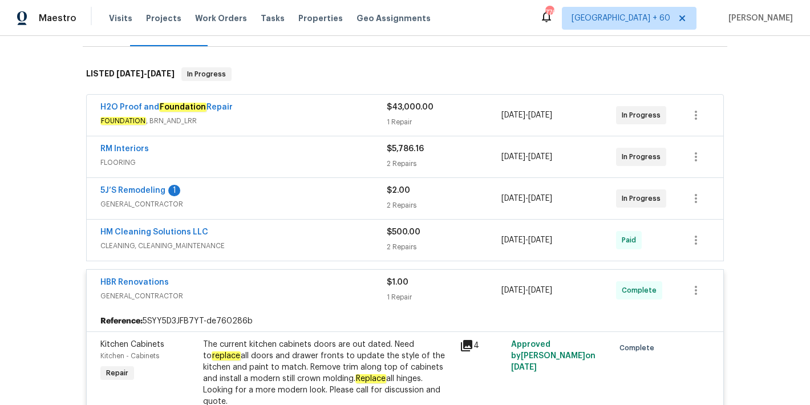
scroll to position [160, 0]
click at [351, 241] on span "CLEANING, CLEANING_MAINTENANCE" at bounding box center [243, 246] width 286 height 11
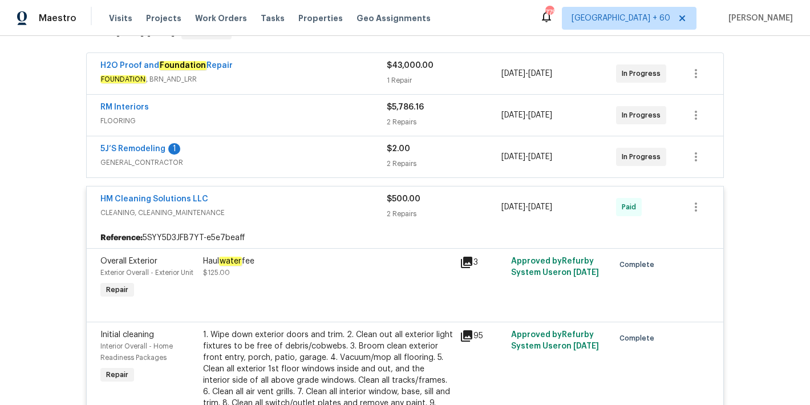
scroll to position [151, 0]
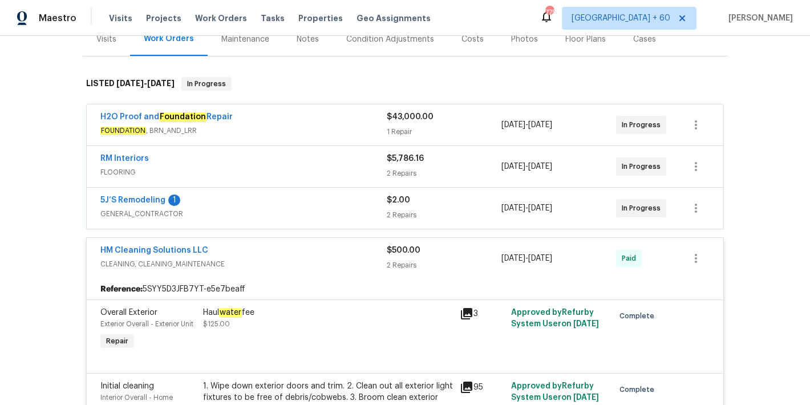
click at [330, 210] on span "GENERAL_CONTRACTOR" at bounding box center [243, 213] width 286 height 11
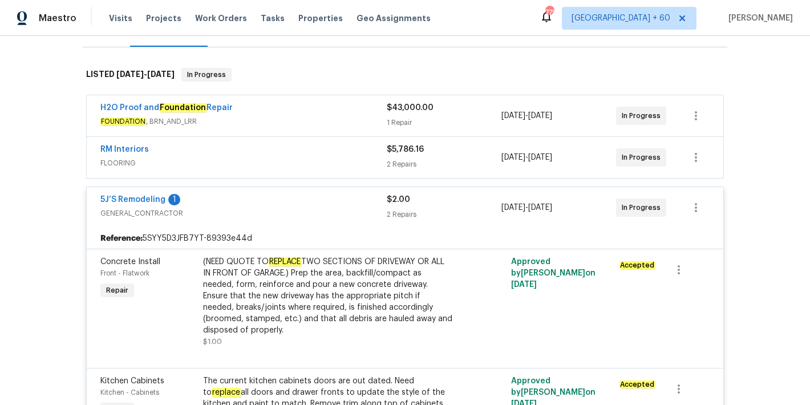
scroll to position [159, 0]
click at [343, 155] on div "RM Interiors" at bounding box center [243, 151] width 286 height 14
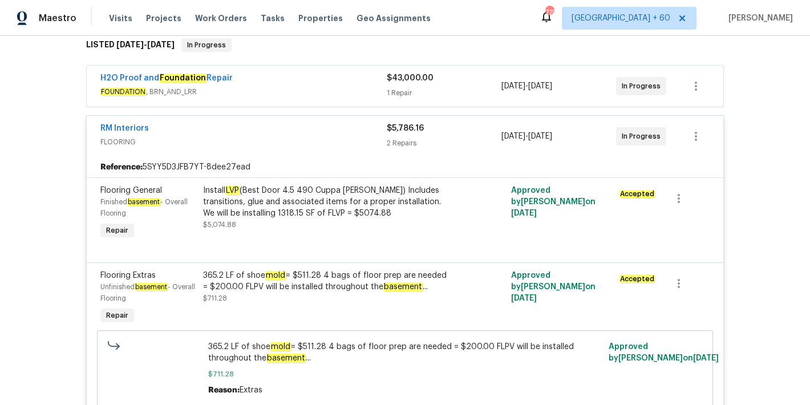
scroll to position [129, 0]
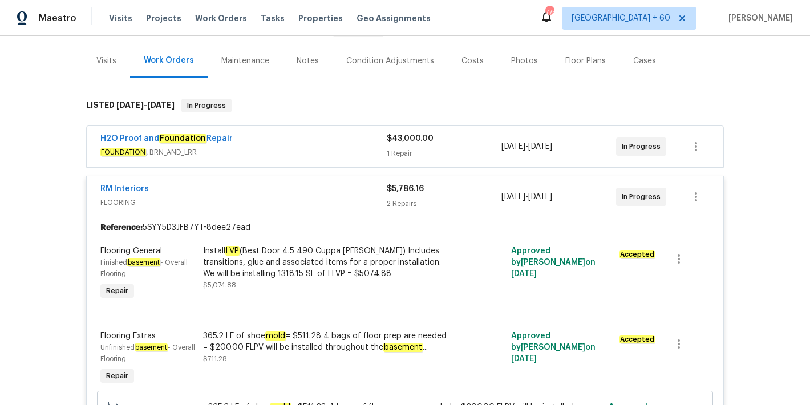
click at [353, 140] on div "H2O Proof and Foundation Repair" at bounding box center [243, 140] width 286 height 14
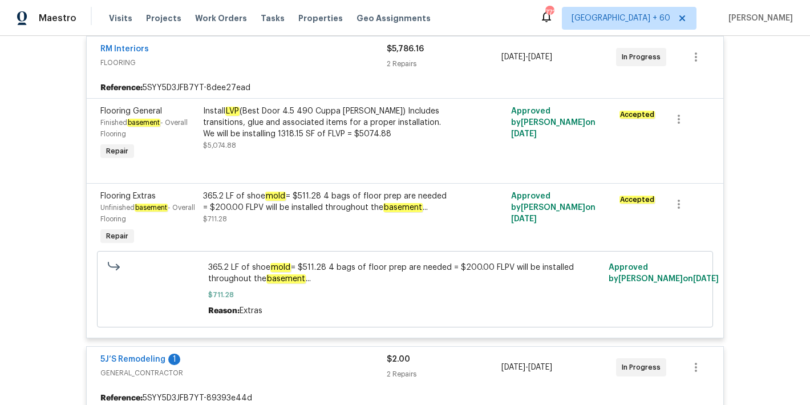
scroll to position [447, 0]
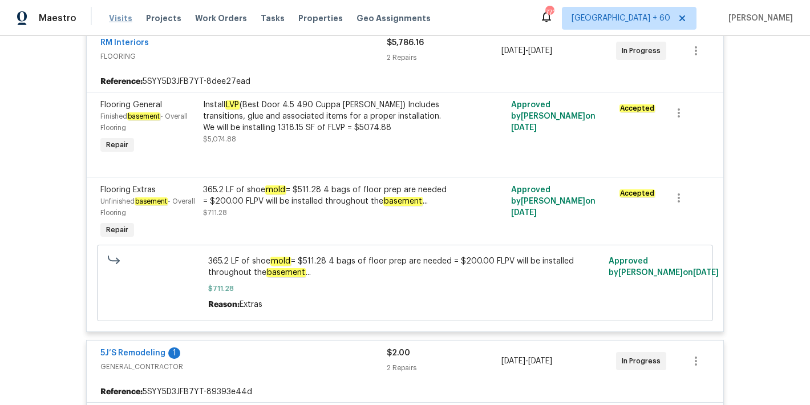
click at [128, 21] on span "Visits" at bounding box center [120, 18] width 23 height 11
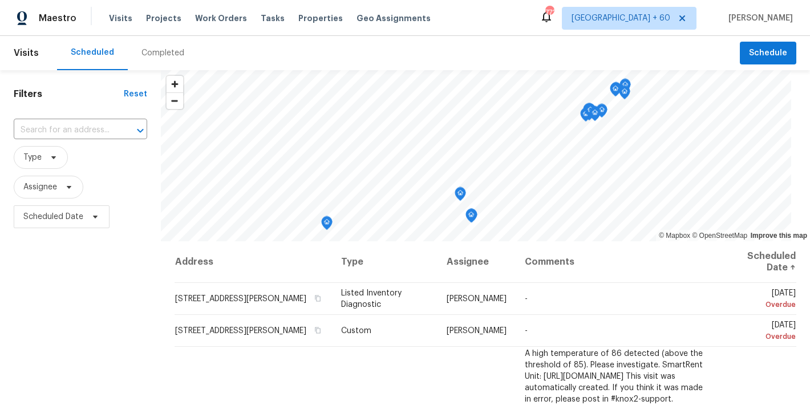
click at [166, 56] on div "Completed" at bounding box center [162, 52] width 43 height 11
